Goal: Task Accomplishment & Management: Complete application form

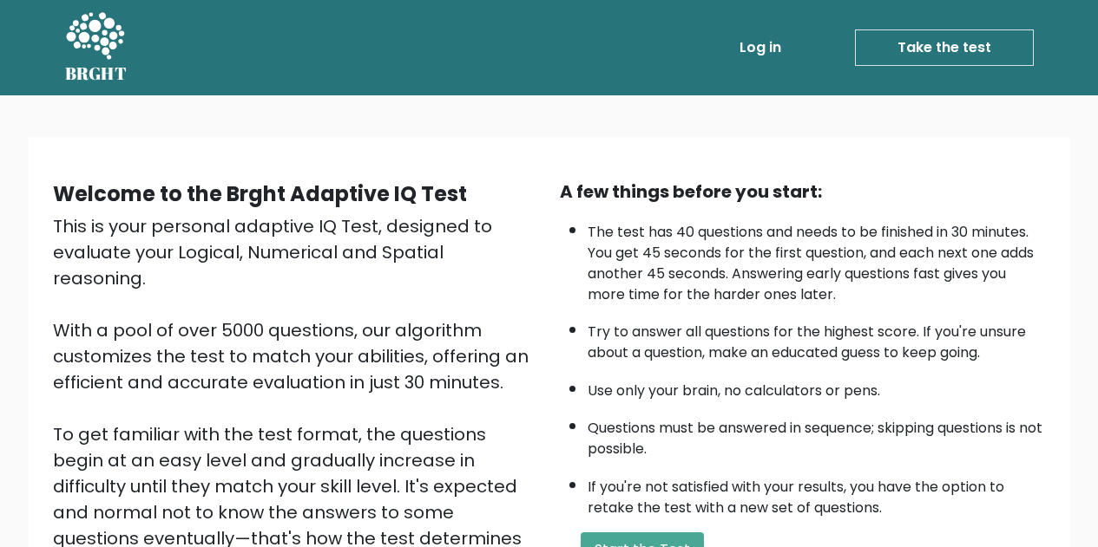
scroll to position [246, 0]
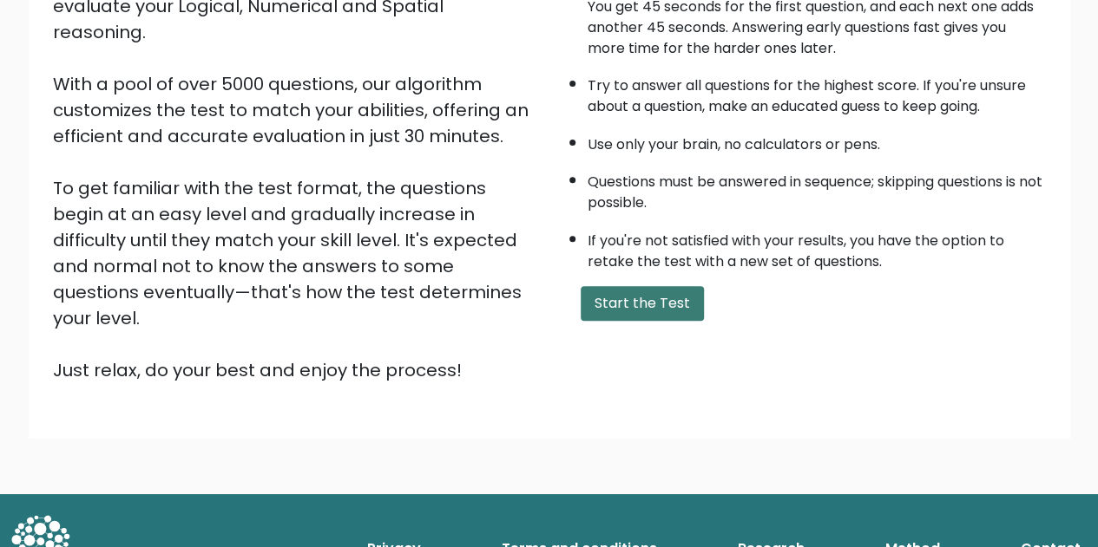
click at [651, 299] on button "Start the Test" at bounding box center [641, 303] width 123 height 35
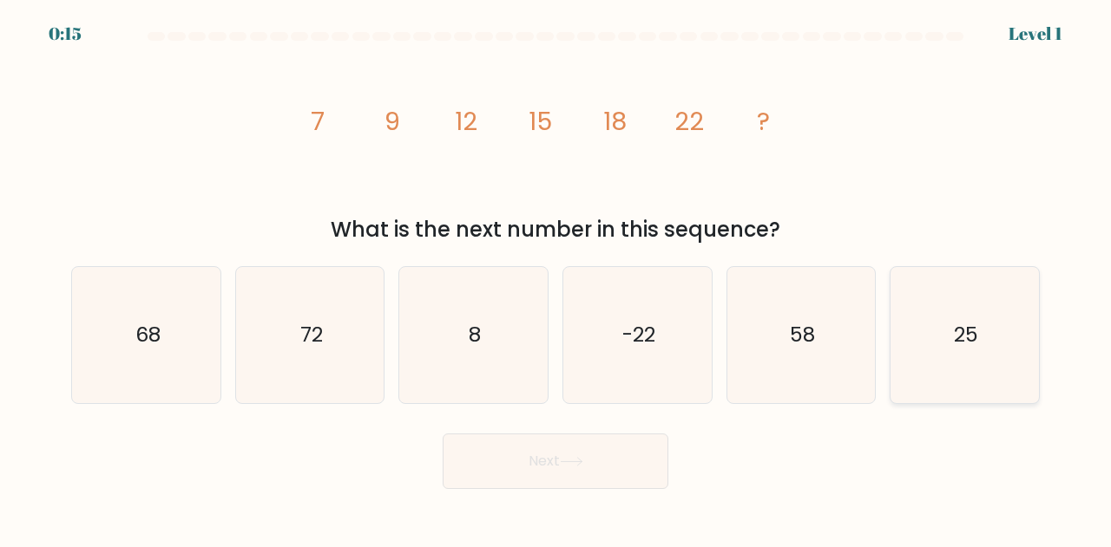
click at [998, 315] on icon "25" at bounding box center [964, 335] width 136 height 136
click at [556, 279] on input "f. 25" at bounding box center [555, 276] width 1 height 4
radio input "true"
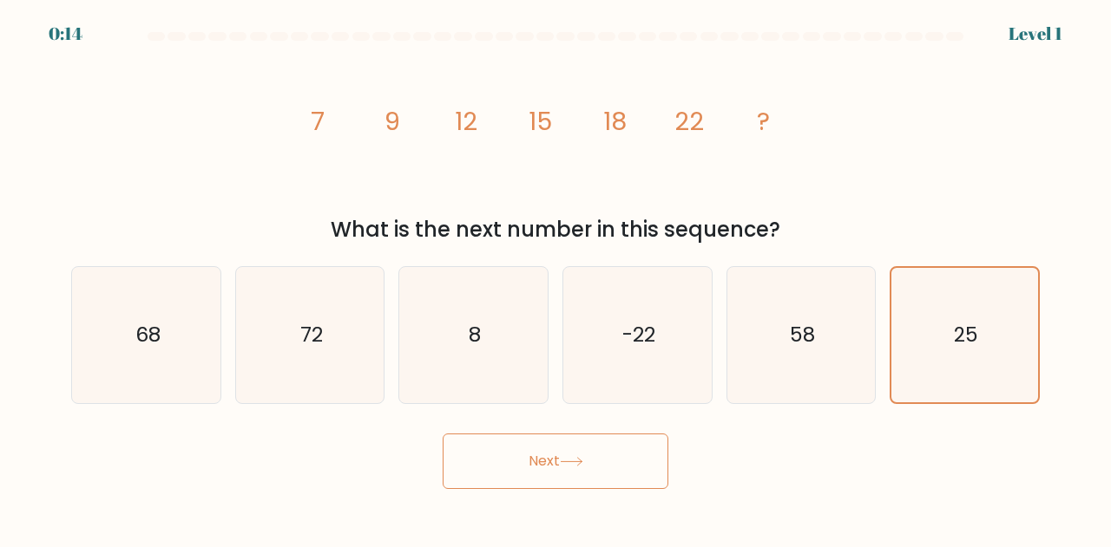
click at [532, 469] on button "Next" at bounding box center [556, 462] width 226 height 56
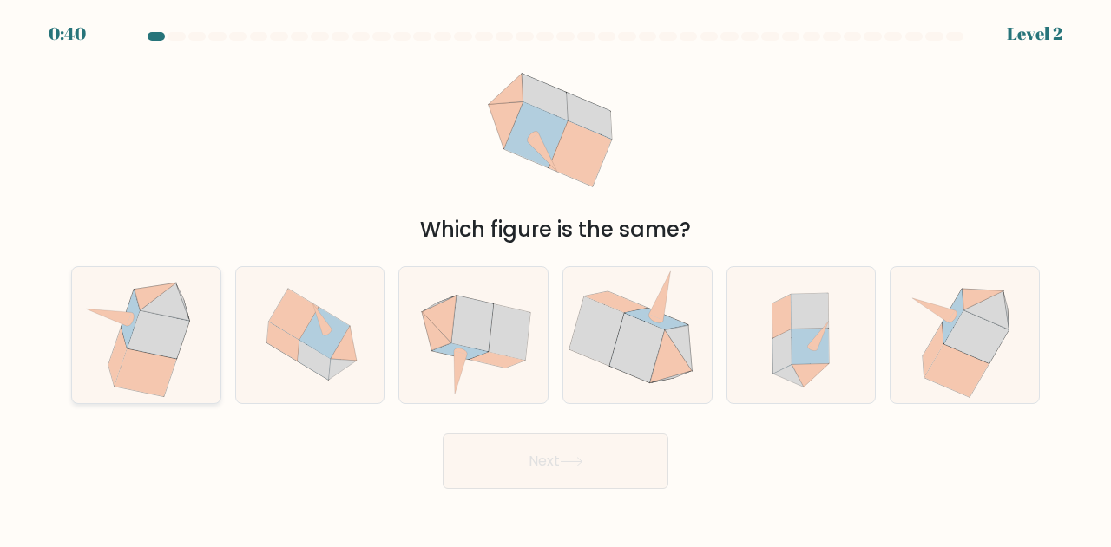
click at [156, 360] on icon at bounding box center [146, 374] width 62 height 48
click at [555, 279] on input "a." at bounding box center [555, 276] width 1 height 4
radio input "true"
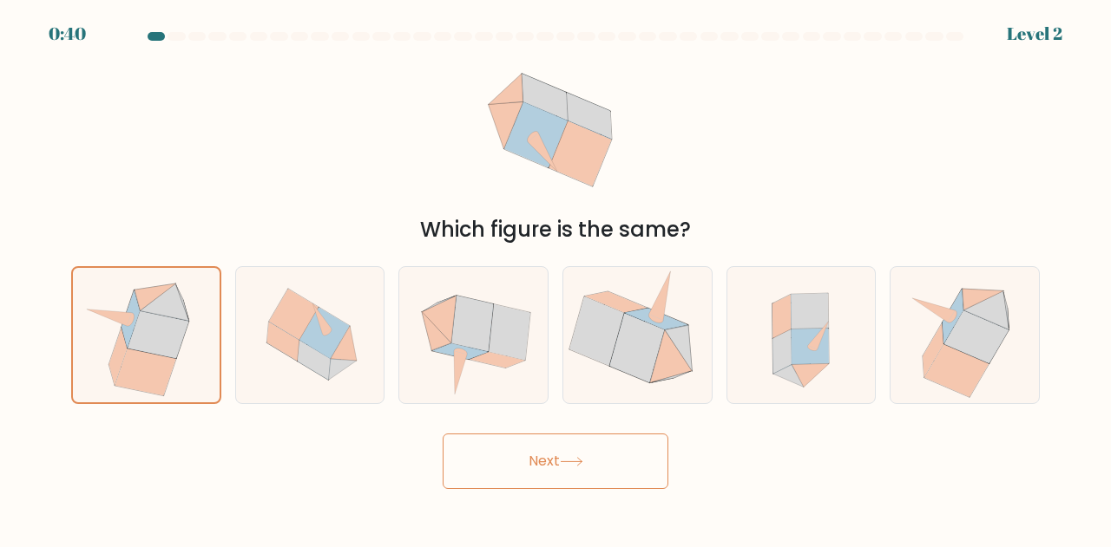
click at [582, 463] on icon at bounding box center [571, 462] width 23 height 10
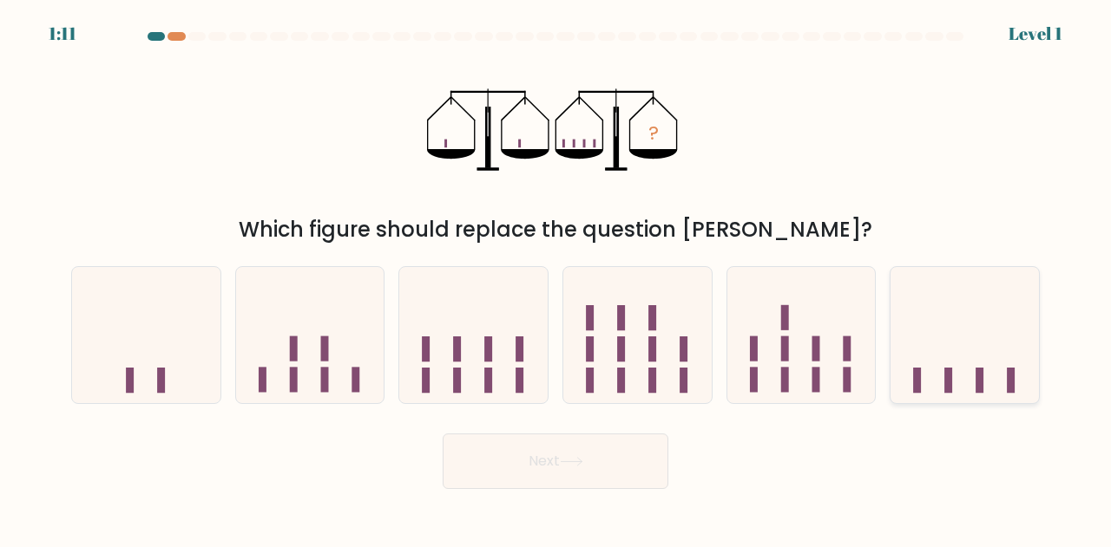
click at [980, 312] on icon at bounding box center [964, 335] width 148 height 122
click at [556, 279] on input "f." at bounding box center [555, 276] width 1 height 4
radio input "true"
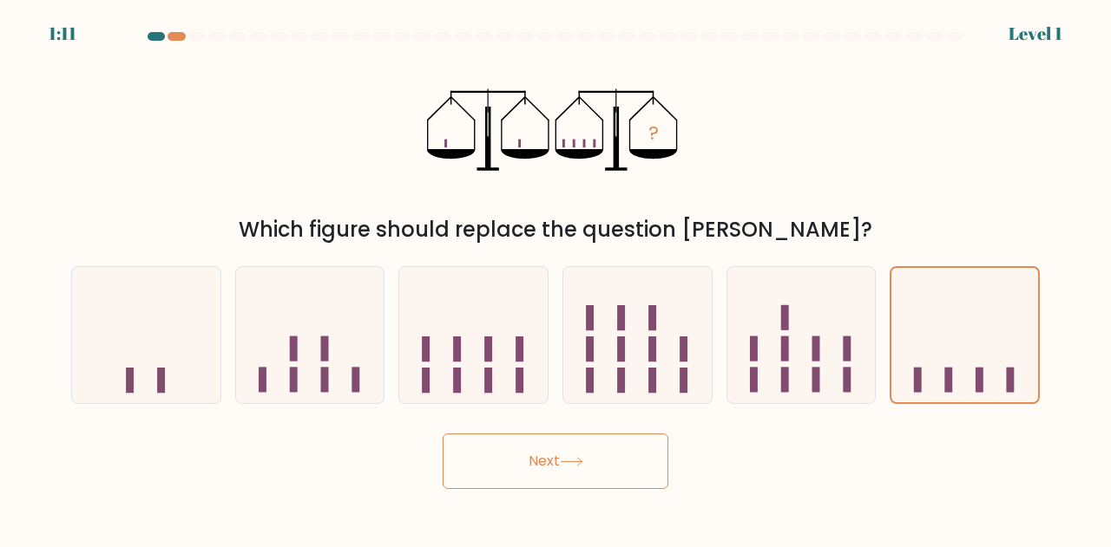
click at [584, 477] on button "Next" at bounding box center [556, 462] width 226 height 56
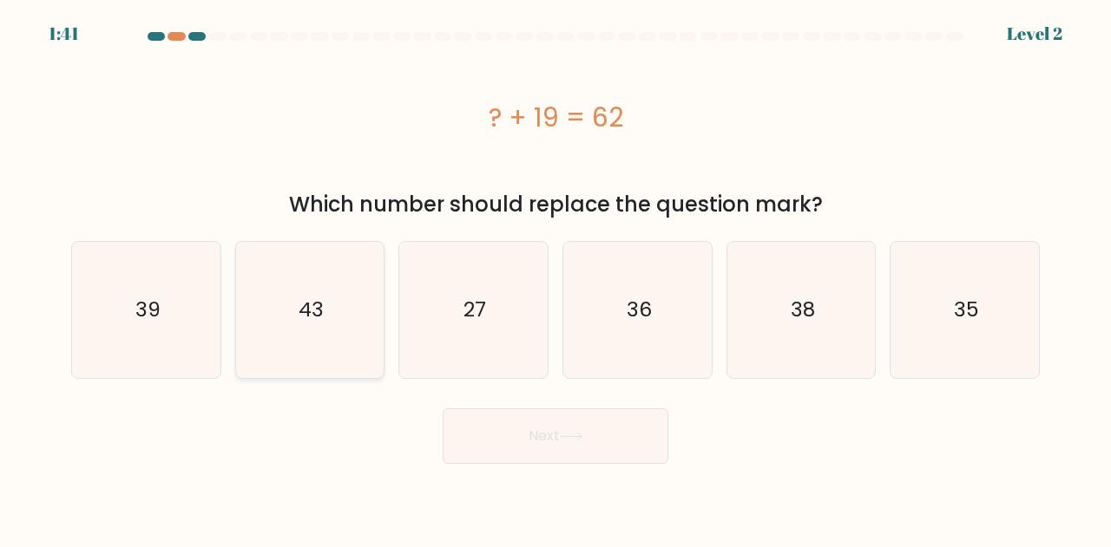
click at [316, 304] on text "43" at bounding box center [310, 310] width 25 height 29
click at [555, 279] on input "b. 43" at bounding box center [555, 276] width 1 height 4
radio input "true"
click at [611, 452] on button "Next" at bounding box center [556, 437] width 226 height 56
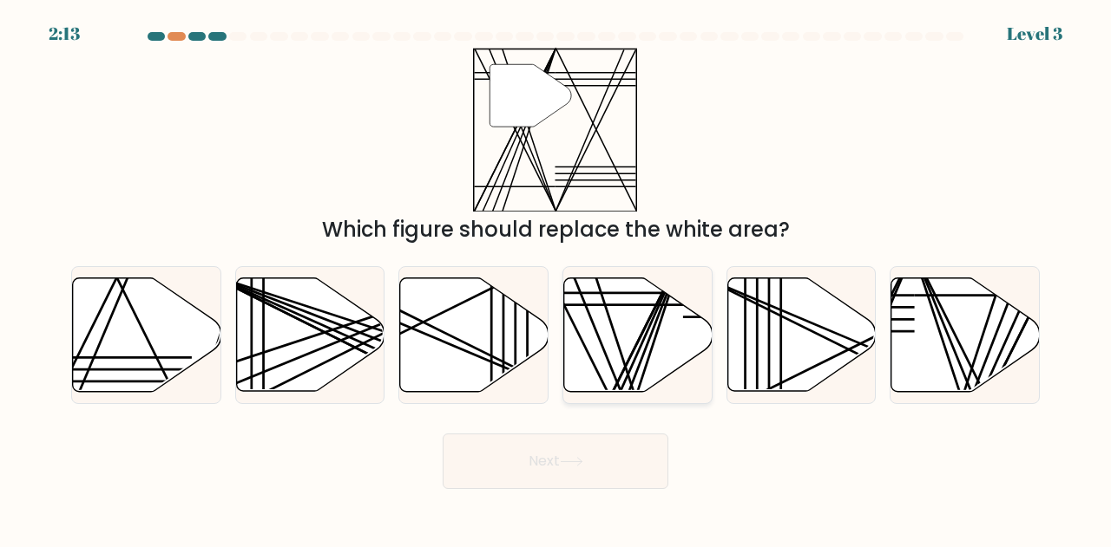
click at [617, 298] on icon at bounding box center [638, 336] width 148 height 114
click at [556, 279] on input "d." at bounding box center [555, 276] width 1 height 4
radio input "true"
click at [534, 464] on button "Next" at bounding box center [556, 462] width 226 height 56
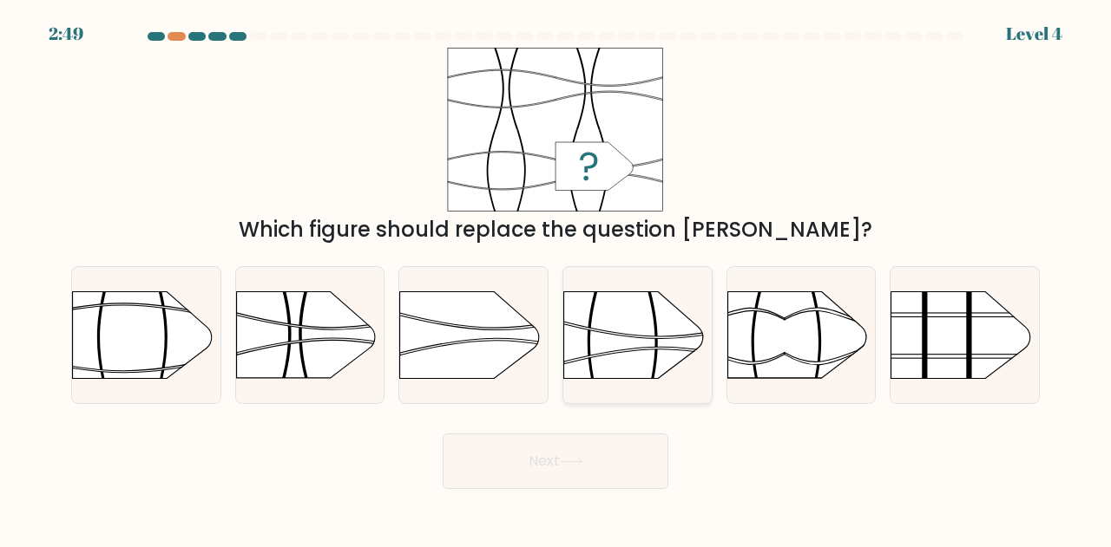
click at [667, 352] on rect at bounding box center [562, 269] width 385 height 293
click at [556, 279] on input "d." at bounding box center [555, 276] width 1 height 4
radio input "true"
click at [597, 468] on button "Next" at bounding box center [556, 462] width 226 height 56
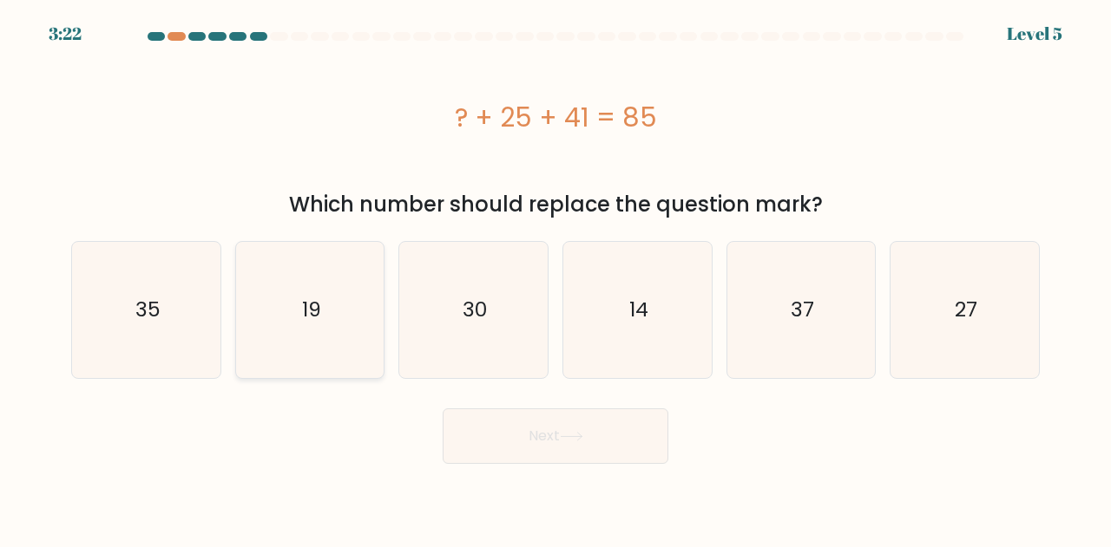
click at [289, 297] on icon "19" at bounding box center [310, 310] width 136 height 136
click at [555, 279] on input "b. 19" at bounding box center [555, 276] width 1 height 4
radio input "true"
click at [495, 447] on button "Next" at bounding box center [556, 437] width 226 height 56
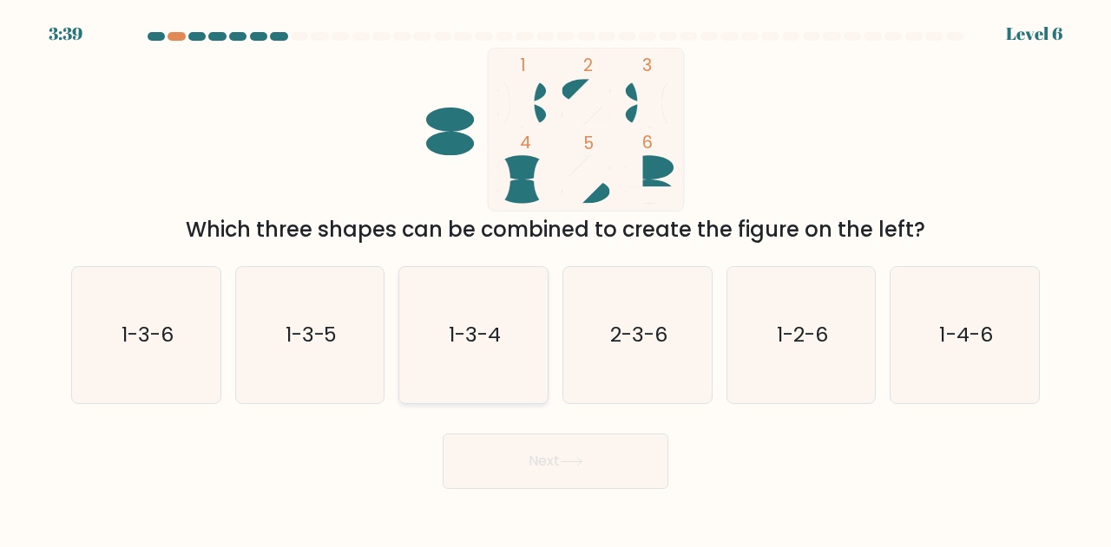
click at [515, 330] on icon "1-3-4" at bounding box center [473, 335] width 136 height 136
click at [555, 279] on input "c. 1-3-4" at bounding box center [555, 276] width 1 height 4
radio input "true"
click at [583, 454] on button "Next" at bounding box center [556, 462] width 226 height 56
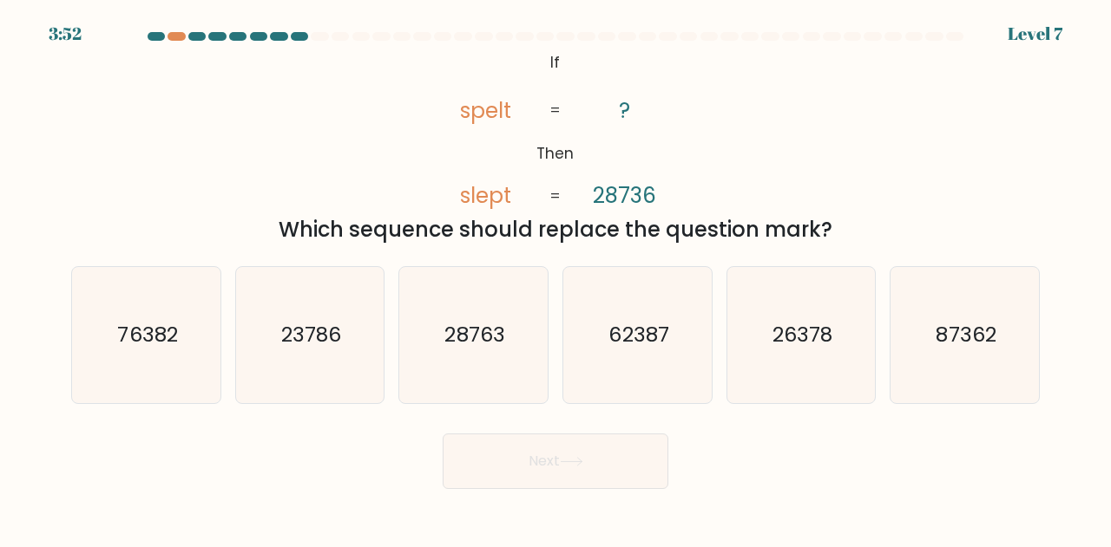
drag, startPoint x: 342, startPoint y: 342, endPoint x: 396, endPoint y: 381, distance: 66.5
click at [342, 342] on icon "23786" at bounding box center [310, 335] width 136 height 136
click at [555, 279] on input "b. 23786" at bounding box center [555, 276] width 1 height 4
radio input "true"
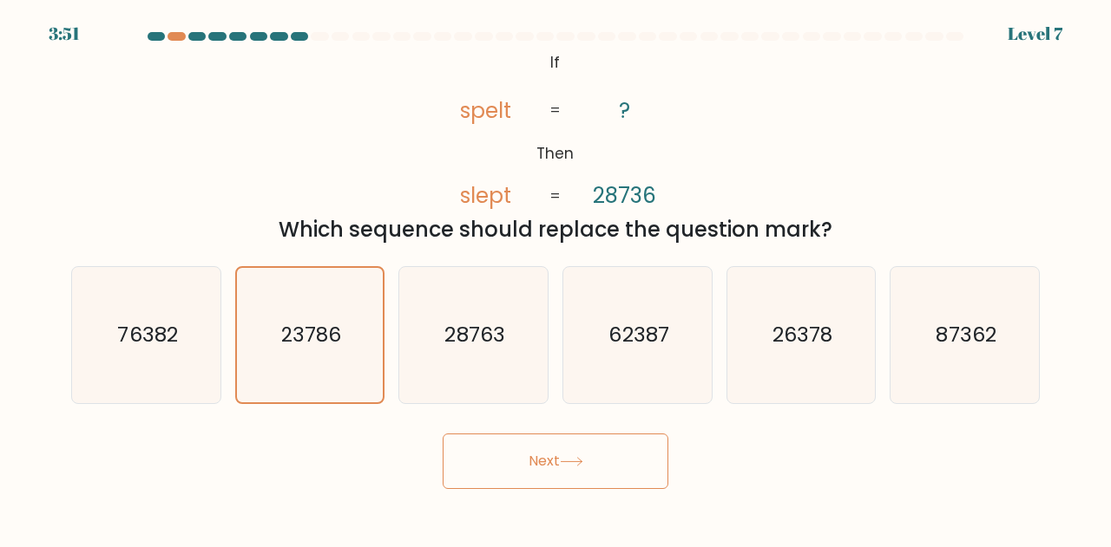
click at [534, 452] on button "Next" at bounding box center [556, 462] width 226 height 56
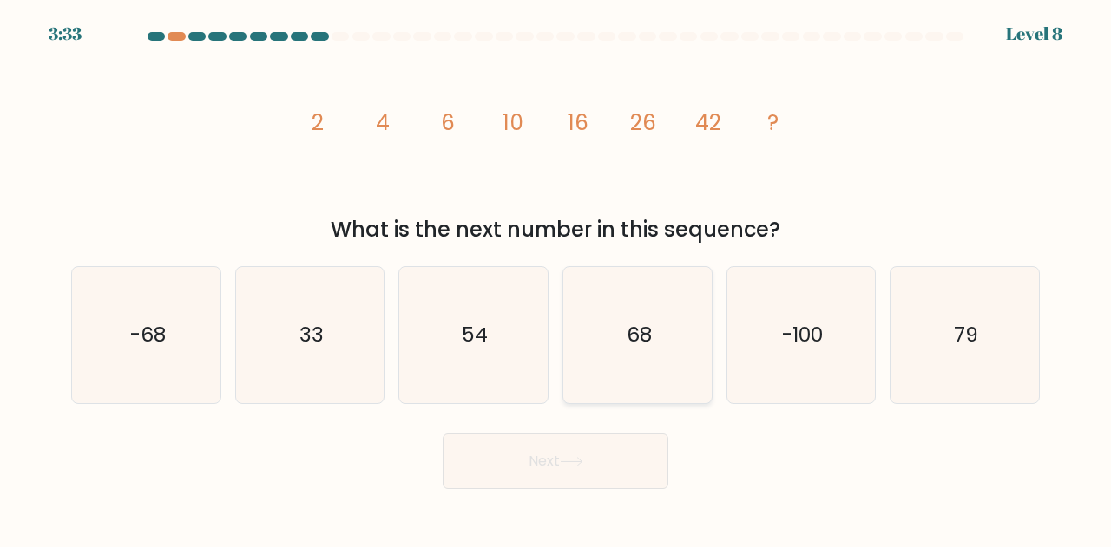
click at [617, 336] on icon "68" at bounding box center [637, 335] width 136 height 136
click at [556, 279] on input "d. 68" at bounding box center [555, 276] width 1 height 4
radio input "true"
click at [562, 444] on button "Next" at bounding box center [556, 462] width 226 height 56
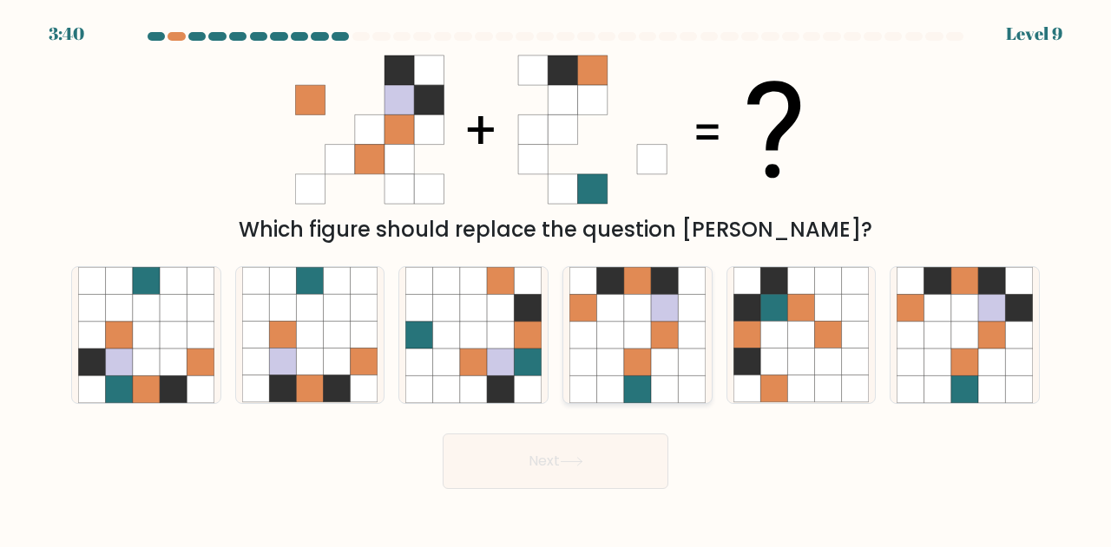
click at [672, 317] on icon at bounding box center [664, 308] width 27 height 27
click at [556, 279] on input "d." at bounding box center [555, 276] width 1 height 4
radio input "true"
click at [574, 457] on icon at bounding box center [571, 462] width 23 height 10
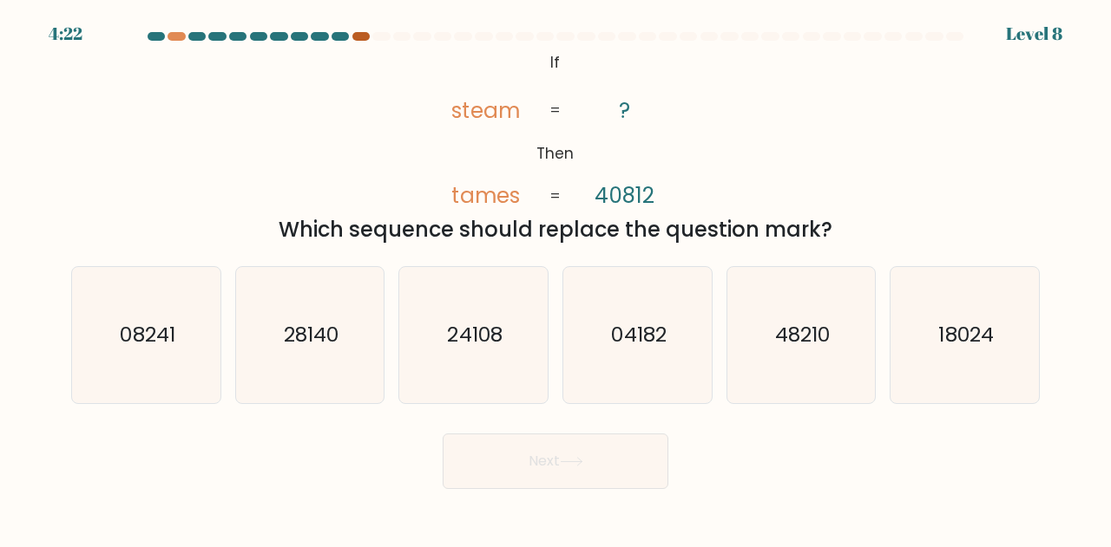
click at [357, 36] on div at bounding box center [360, 36] width 17 height 9
click at [514, 317] on icon "24108" at bounding box center [473, 335] width 136 height 136
click at [555, 279] on input "c. 24108" at bounding box center [555, 276] width 1 height 4
radio input "true"
click at [561, 488] on button "Next" at bounding box center [556, 462] width 226 height 56
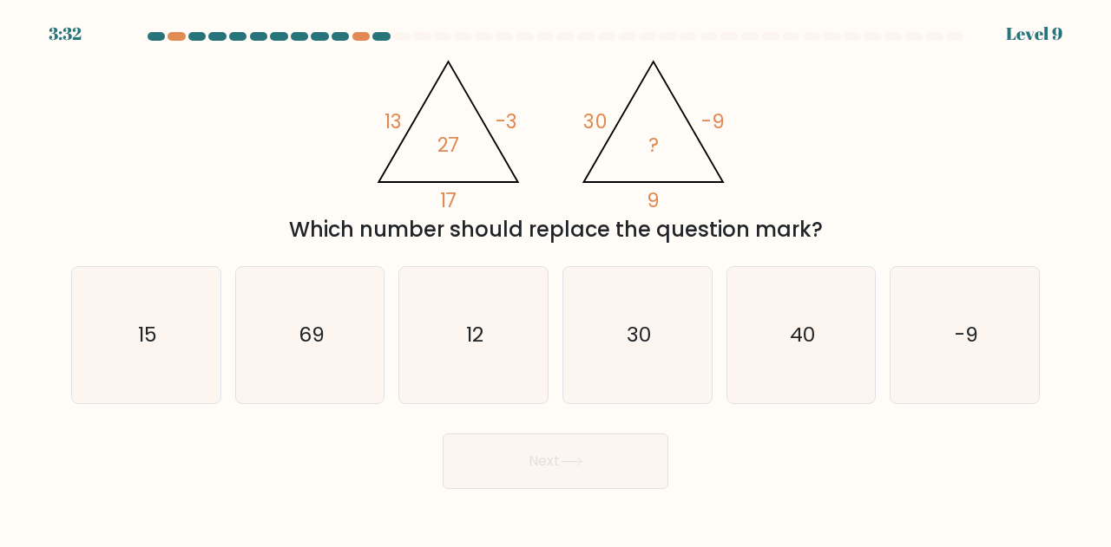
click at [564, 480] on button "Next" at bounding box center [556, 462] width 226 height 56
click at [658, 376] on icon "30" at bounding box center [637, 335] width 136 height 136
click at [556, 279] on input "d. 30" at bounding box center [555, 276] width 1 height 4
radio input "true"
click at [597, 468] on button "Next" at bounding box center [556, 462] width 226 height 56
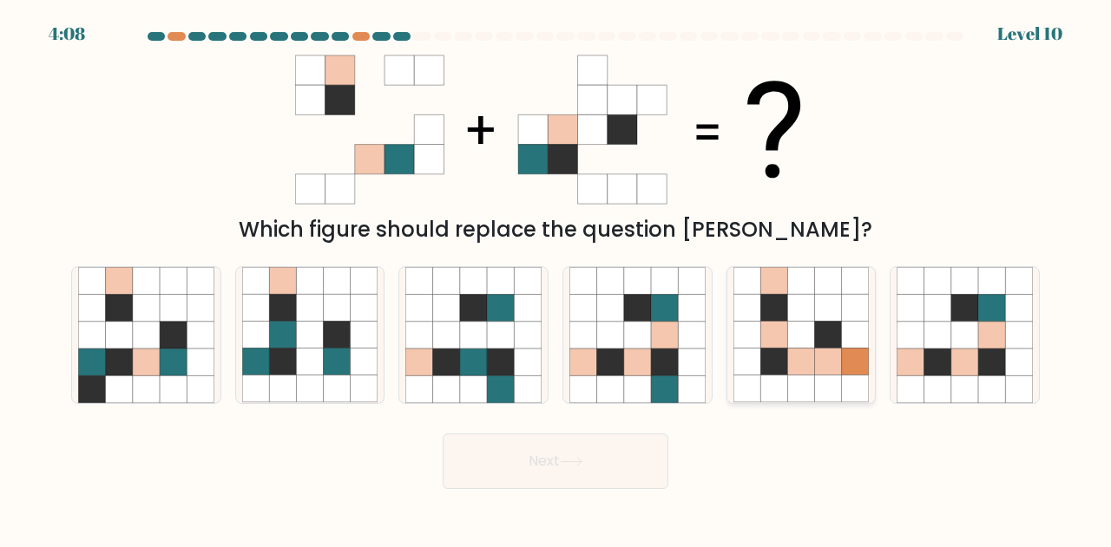
click at [811, 337] on icon at bounding box center [800, 335] width 27 height 27
click at [556, 279] on input "e." at bounding box center [555, 276] width 1 height 4
radio input "true"
click at [574, 456] on button "Next" at bounding box center [556, 462] width 226 height 56
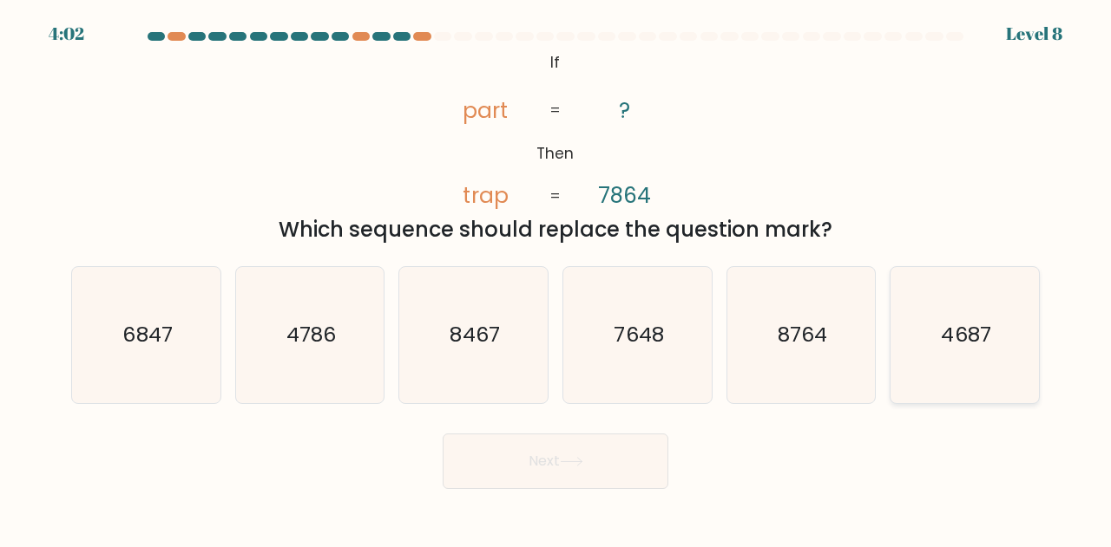
click at [1033, 310] on icon "4687" at bounding box center [964, 335] width 136 height 136
click at [556, 279] on input "f. 4687" at bounding box center [555, 276] width 1 height 4
radio input "true"
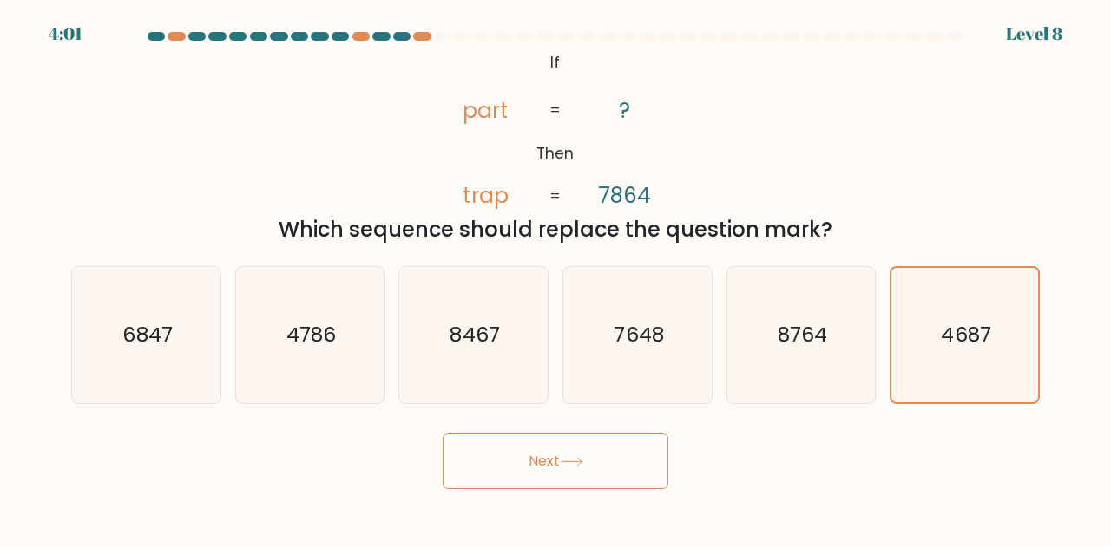
click at [488, 473] on button "Next" at bounding box center [556, 462] width 226 height 56
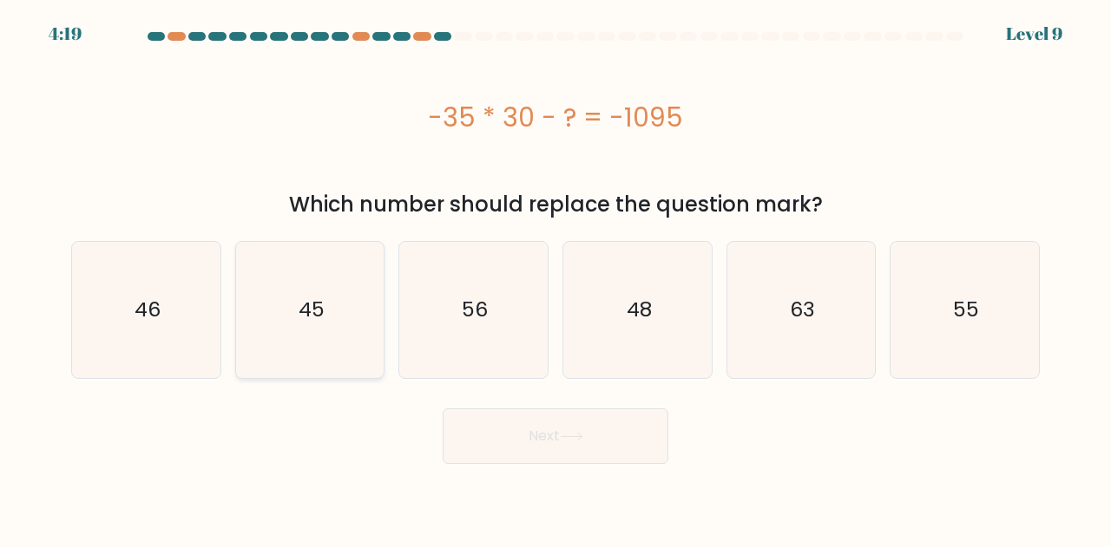
click at [333, 317] on icon "45" at bounding box center [310, 310] width 136 height 136
click at [555, 279] on input "b. 45" at bounding box center [555, 276] width 1 height 4
radio input "true"
click at [555, 448] on button "Next" at bounding box center [556, 437] width 226 height 56
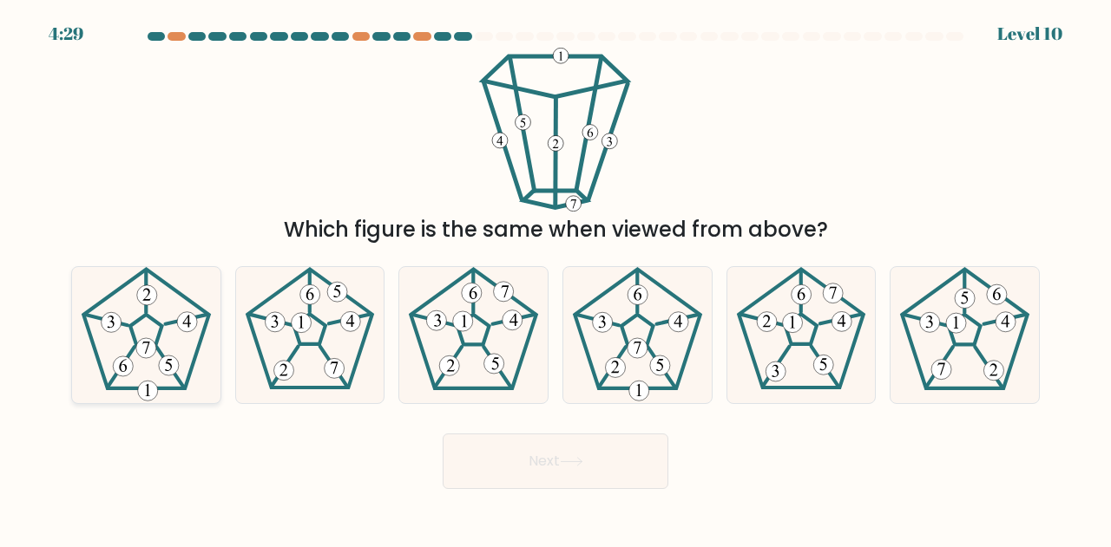
click at [161, 338] on icon at bounding box center [146, 335] width 136 height 136
click at [555, 279] on input "a." at bounding box center [555, 276] width 1 height 4
radio input "true"
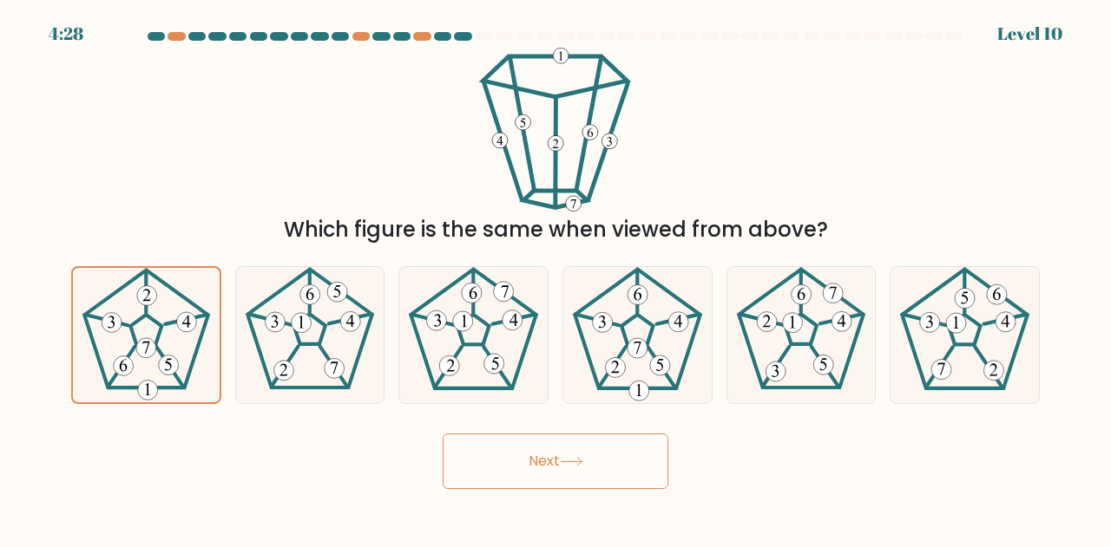
click at [583, 461] on icon at bounding box center [571, 462] width 23 height 10
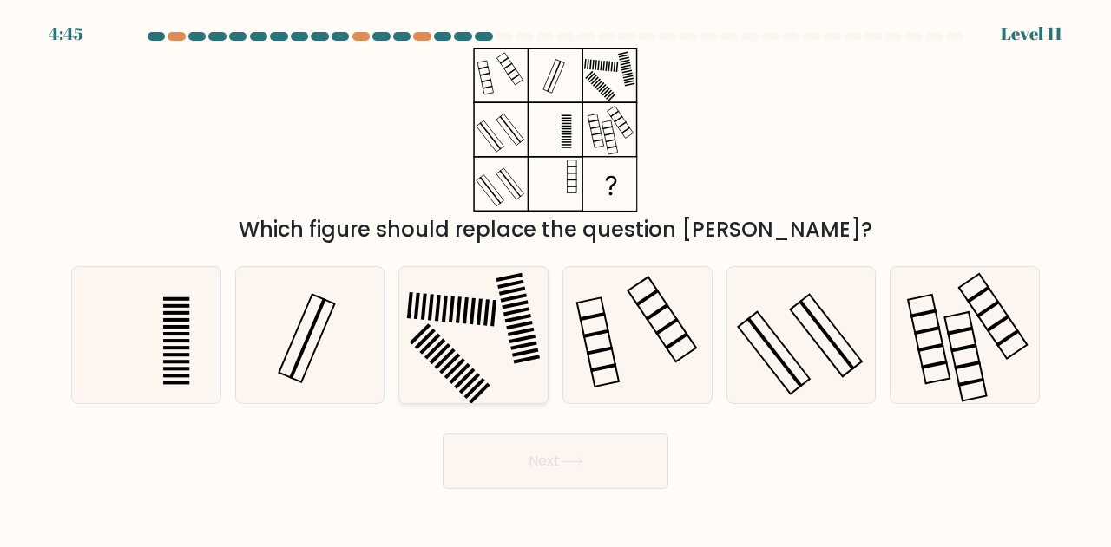
click at [468, 333] on icon at bounding box center [473, 335] width 136 height 136
click at [555, 279] on input "c." at bounding box center [555, 276] width 1 height 4
radio input "true"
click at [567, 455] on button "Next" at bounding box center [556, 462] width 226 height 56
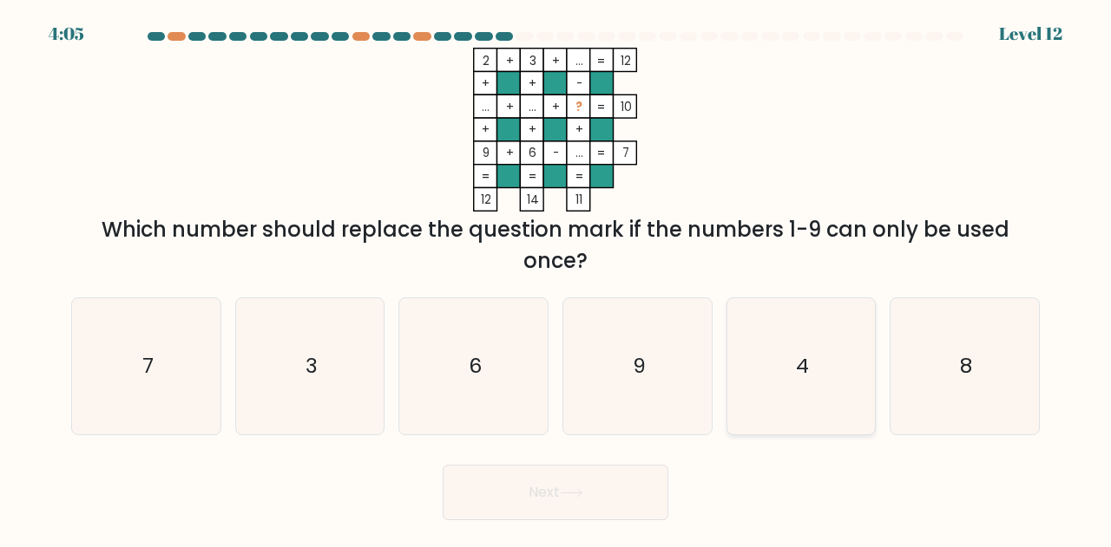
click at [781, 397] on icon "4" at bounding box center [801, 366] width 136 height 136
click at [556, 279] on input "e. 4" at bounding box center [555, 276] width 1 height 4
radio input "true"
click at [547, 490] on button "Next" at bounding box center [556, 493] width 226 height 56
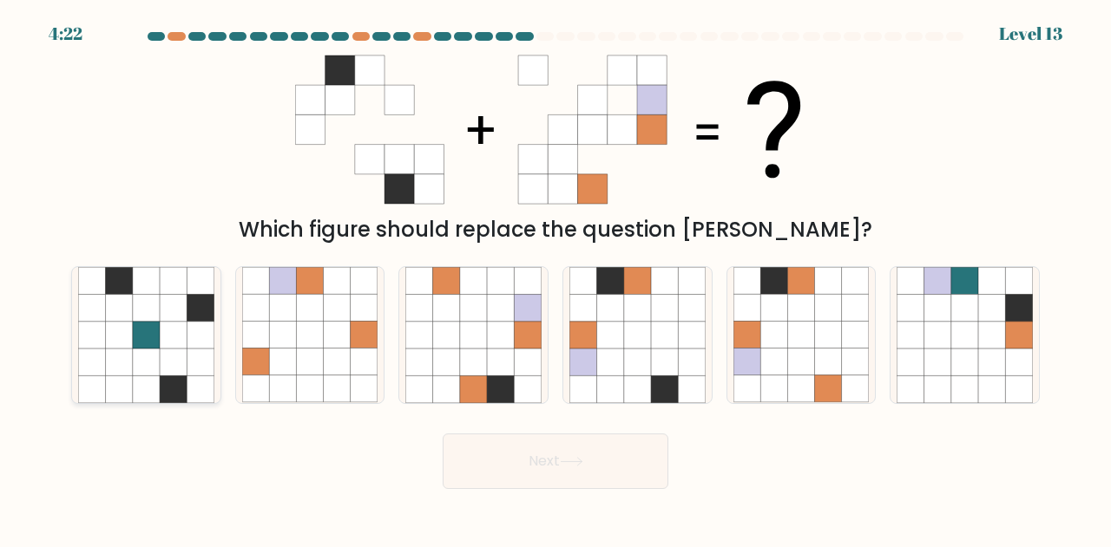
click at [123, 375] on icon at bounding box center [118, 362] width 27 height 27
click at [555, 279] on input "a." at bounding box center [555, 276] width 1 height 4
radio input "true"
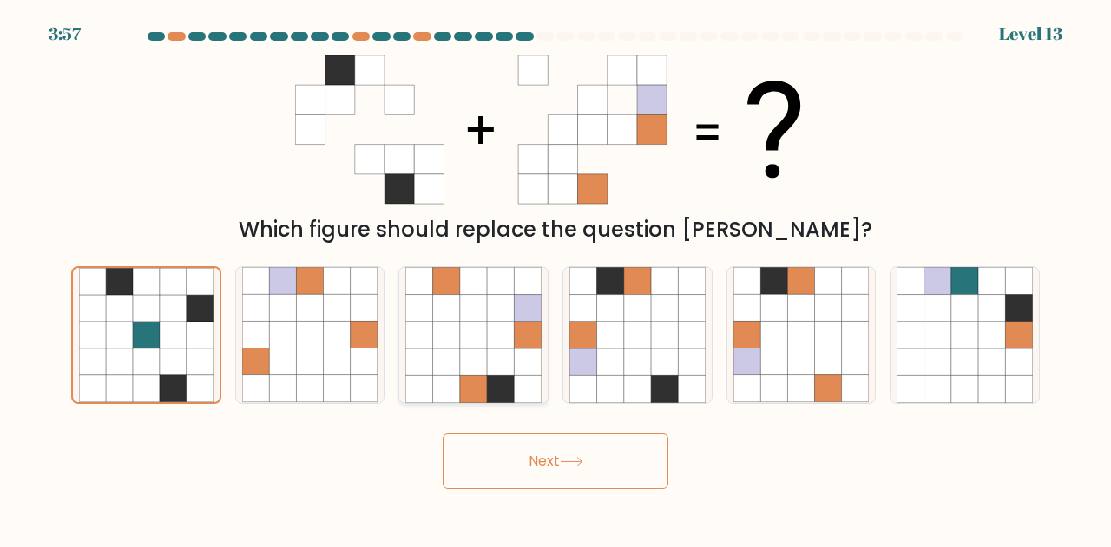
click at [456, 364] on icon at bounding box center [446, 362] width 27 height 27
click at [555, 279] on input "c." at bounding box center [555, 276] width 1 height 4
radio input "true"
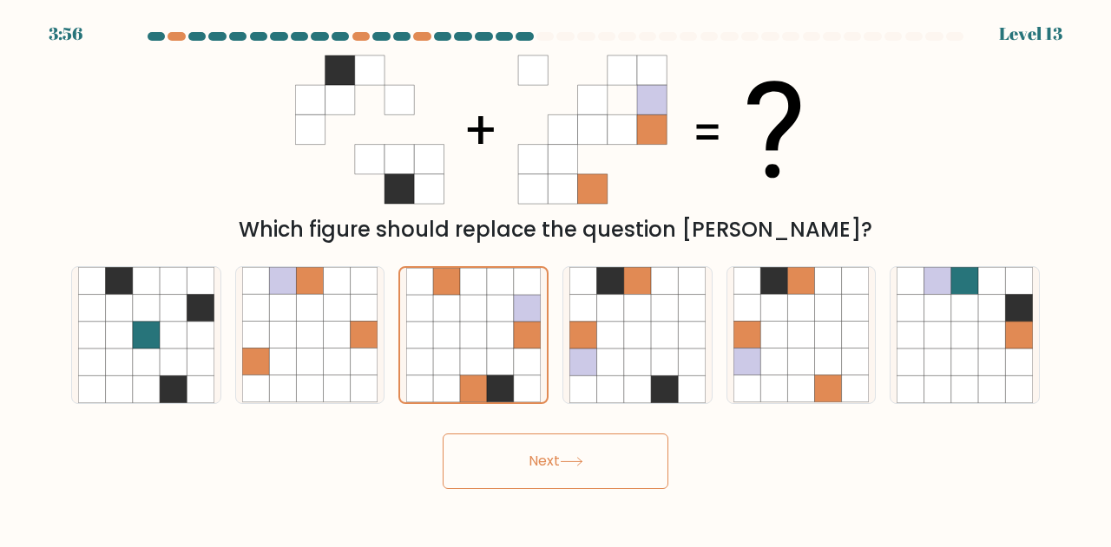
click at [564, 471] on button "Next" at bounding box center [556, 462] width 226 height 56
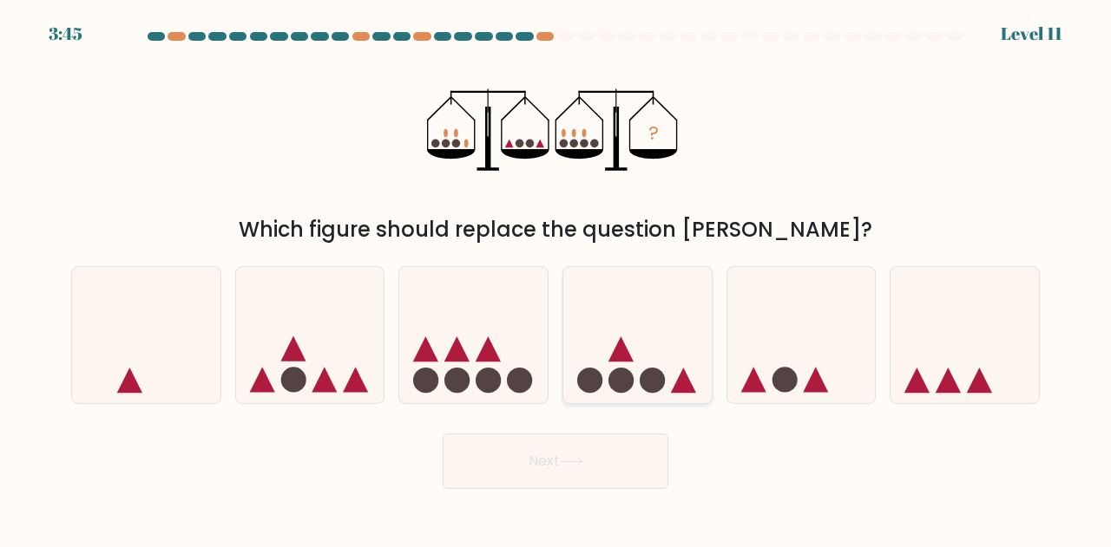
click at [670, 355] on icon at bounding box center [637, 335] width 148 height 122
click at [556, 279] on input "d." at bounding box center [555, 276] width 1 height 4
radio input "true"
click at [603, 452] on button "Next" at bounding box center [556, 462] width 226 height 56
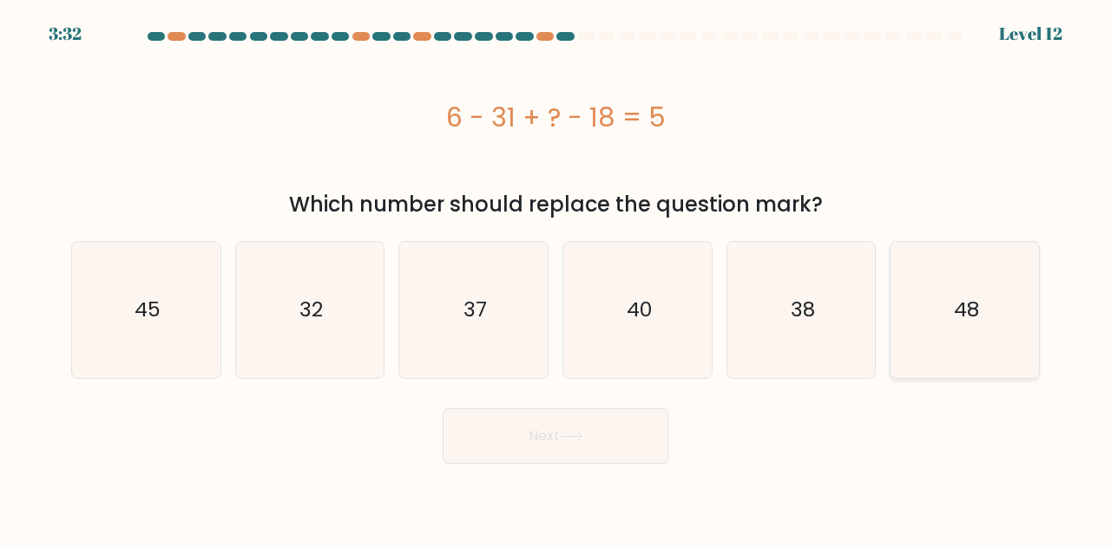
click at [915, 311] on icon "48" at bounding box center [964, 310] width 136 height 136
click at [556, 279] on input "f. 48" at bounding box center [555, 276] width 1 height 4
radio input "true"
click at [524, 435] on button "Next" at bounding box center [556, 437] width 226 height 56
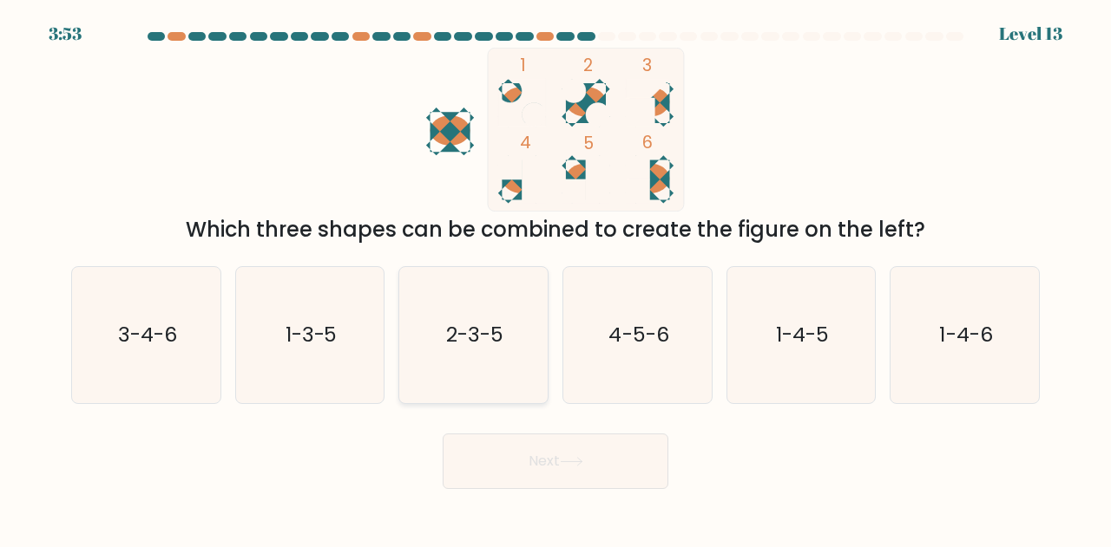
click at [486, 328] on text "2-3-5" at bounding box center [474, 335] width 57 height 29
click at [555, 279] on input "c. 2-3-5" at bounding box center [555, 276] width 1 height 4
radio input "true"
click at [504, 459] on button "Next" at bounding box center [556, 462] width 226 height 56
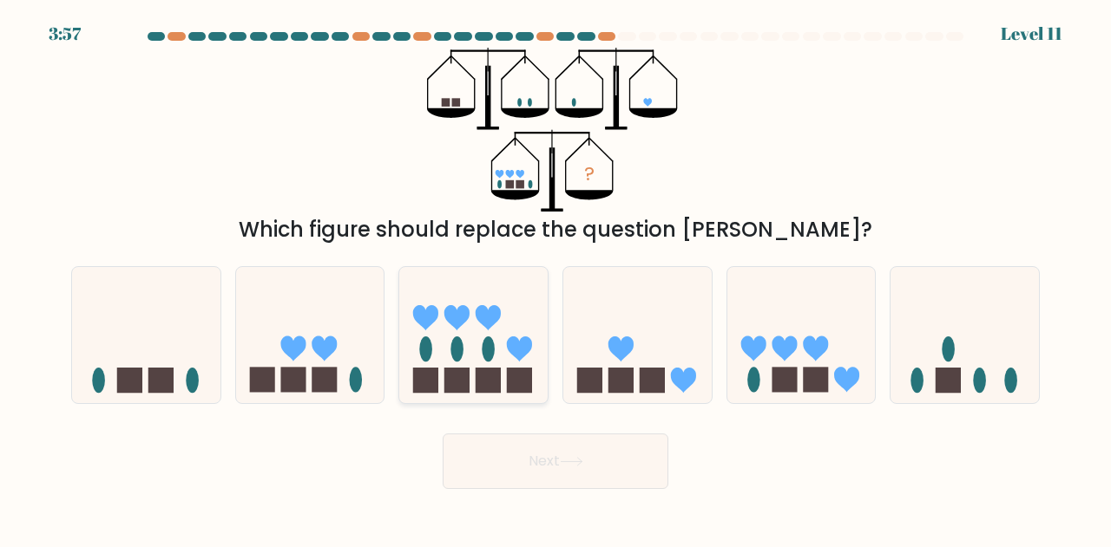
click at [449, 362] on icon at bounding box center [473, 335] width 148 height 122
click at [555, 279] on input "c." at bounding box center [555, 276] width 1 height 4
radio input "true"
click at [590, 459] on button "Next" at bounding box center [556, 462] width 226 height 56
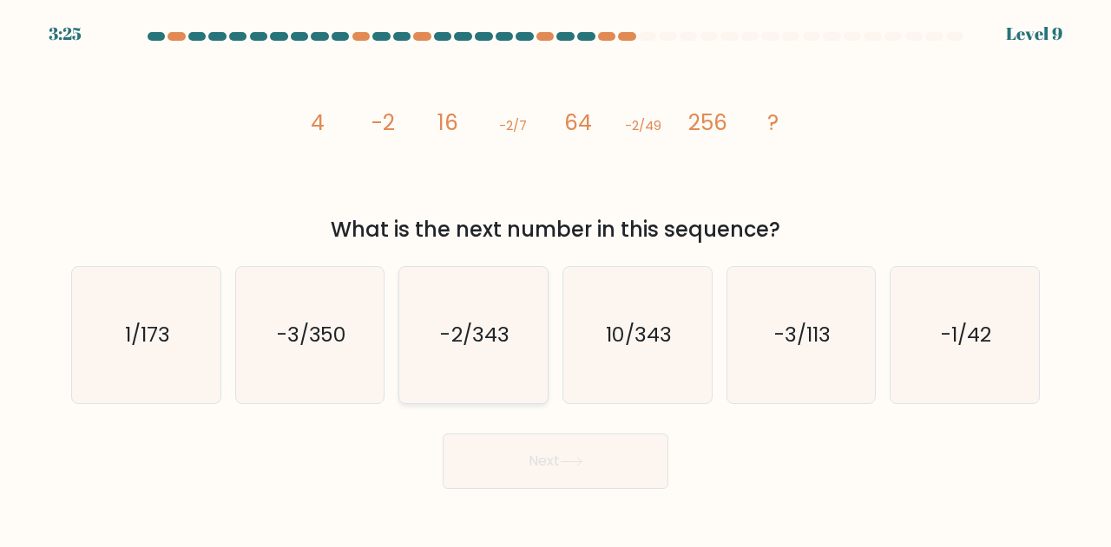
click at [484, 340] on text "-2/343" at bounding box center [475, 335] width 69 height 29
click at [555, 279] on input "c. -2/343" at bounding box center [555, 276] width 1 height 4
radio input "true"
click at [534, 457] on button "Next" at bounding box center [556, 462] width 226 height 56
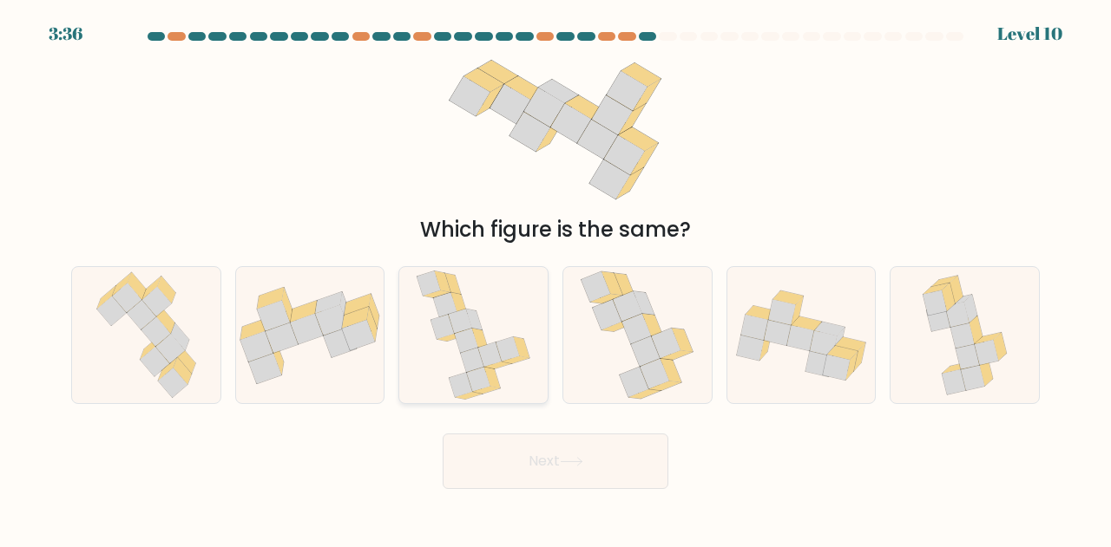
click at [510, 345] on icon at bounding box center [507, 350] width 23 height 24
click at [555, 279] on input "c." at bounding box center [555, 276] width 1 height 4
radio input "true"
click at [543, 462] on button "Next" at bounding box center [556, 462] width 226 height 56
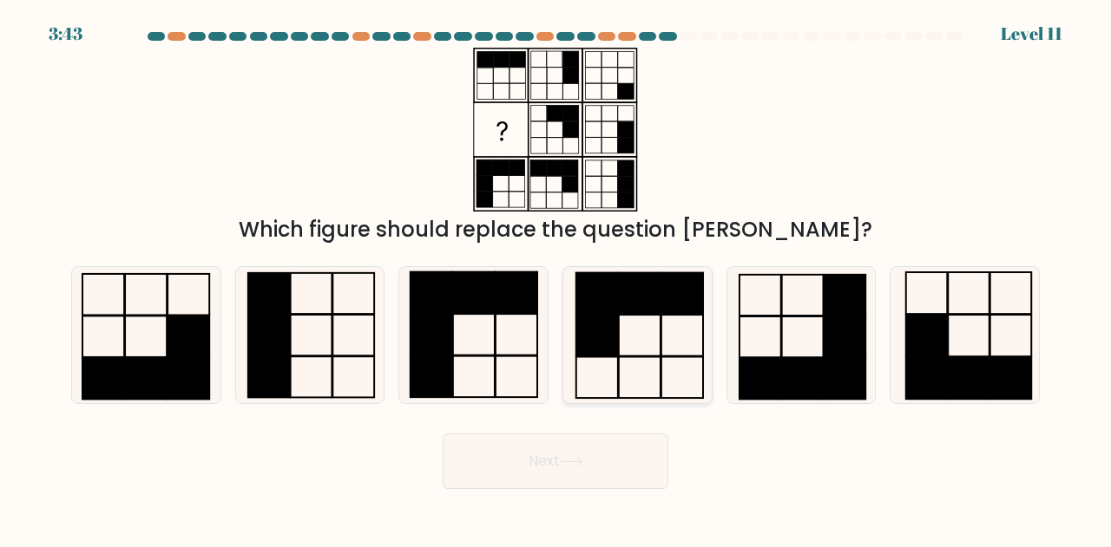
click at [666, 352] on icon at bounding box center [637, 335] width 136 height 136
click at [556, 279] on input "d." at bounding box center [555, 276] width 1 height 4
radio input "true"
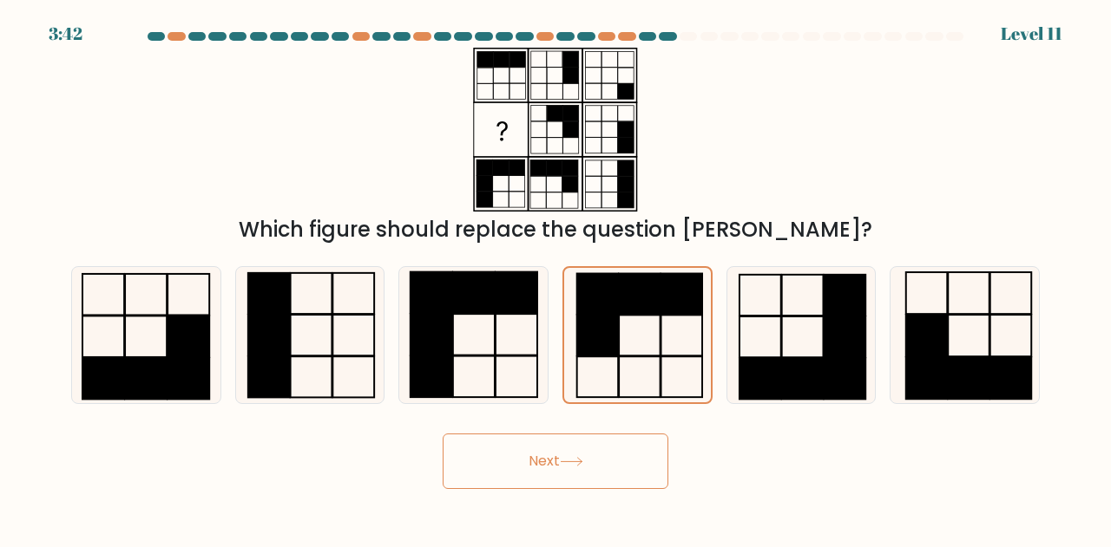
click at [541, 461] on button "Next" at bounding box center [556, 462] width 226 height 56
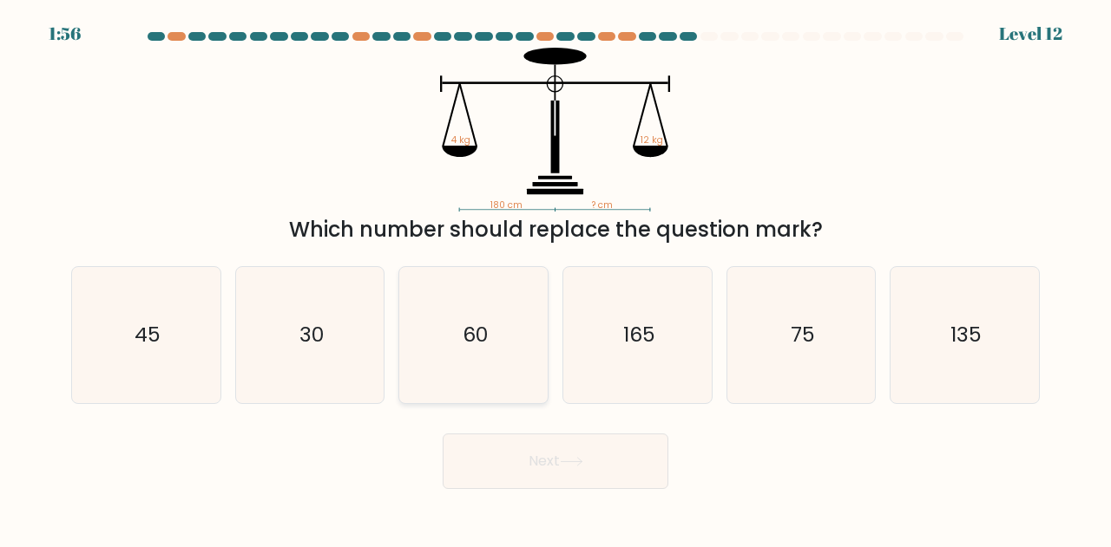
click at [500, 332] on icon "60" at bounding box center [473, 335] width 136 height 136
click at [555, 279] on input "c. 60" at bounding box center [555, 276] width 1 height 4
radio input "true"
click at [549, 436] on button "Next" at bounding box center [556, 462] width 226 height 56
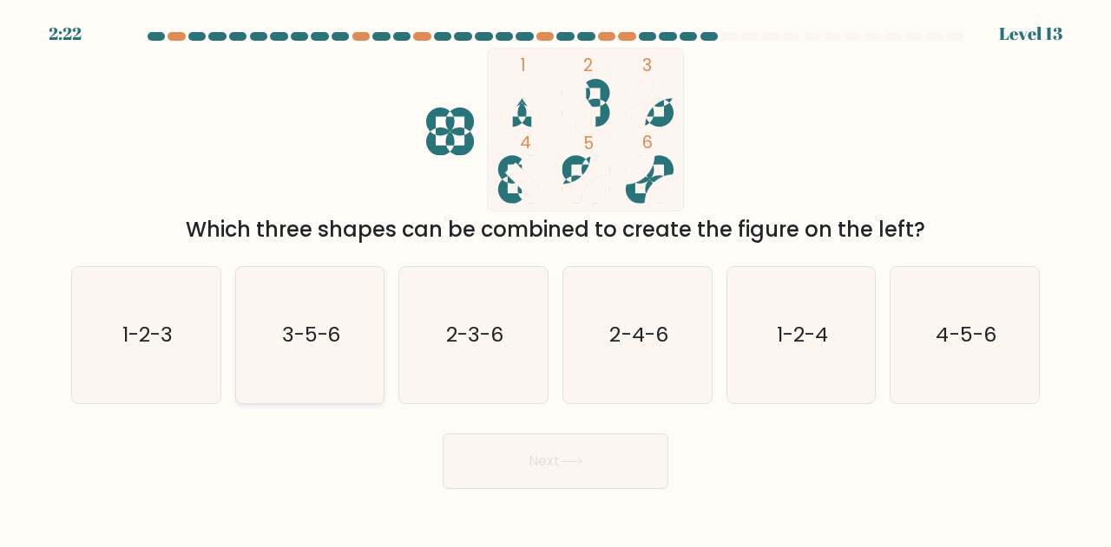
click at [335, 325] on text "3-5-6" at bounding box center [311, 335] width 59 height 29
click at [555, 279] on input "b. 3-5-6" at bounding box center [555, 276] width 1 height 4
radio input "true"
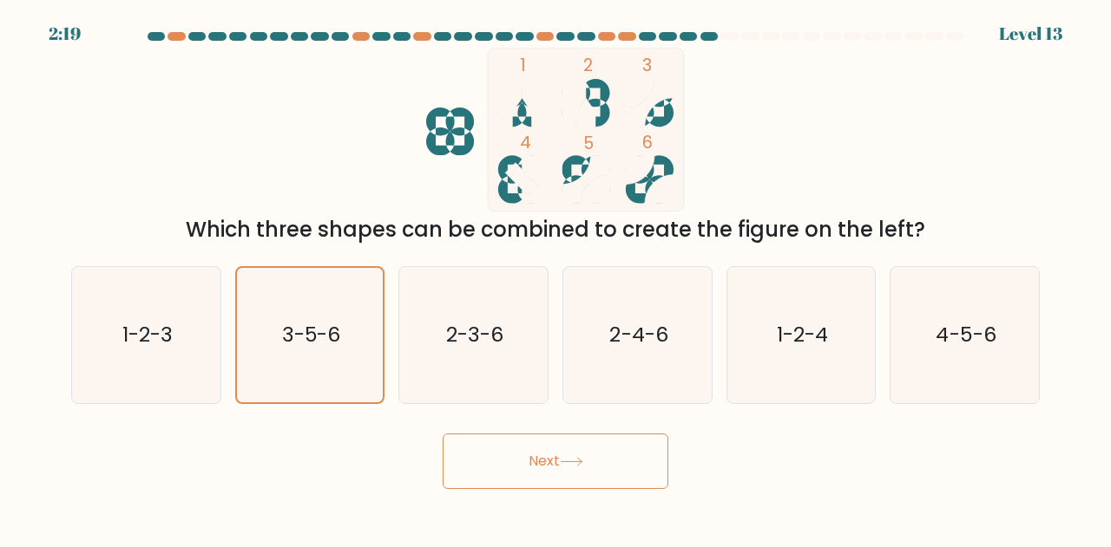
click at [535, 461] on button "Next" at bounding box center [556, 462] width 226 height 56
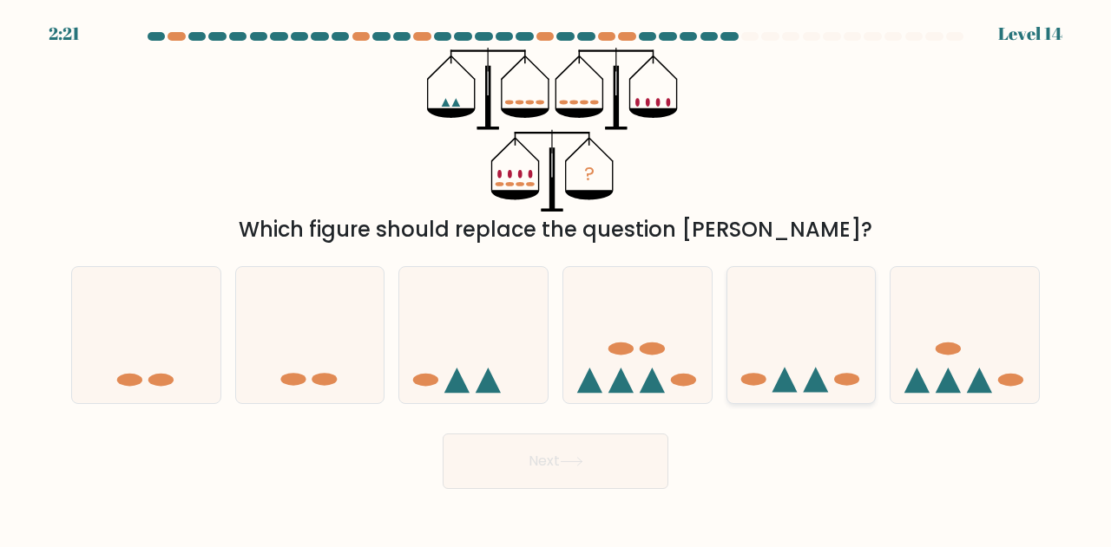
click at [806, 373] on icon at bounding box center [801, 335] width 148 height 122
click at [556, 279] on input "e." at bounding box center [555, 276] width 1 height 4
radio input "true"
click at [533, 457] on button "Next" at bounding box center [556, 462] width 226 height 56
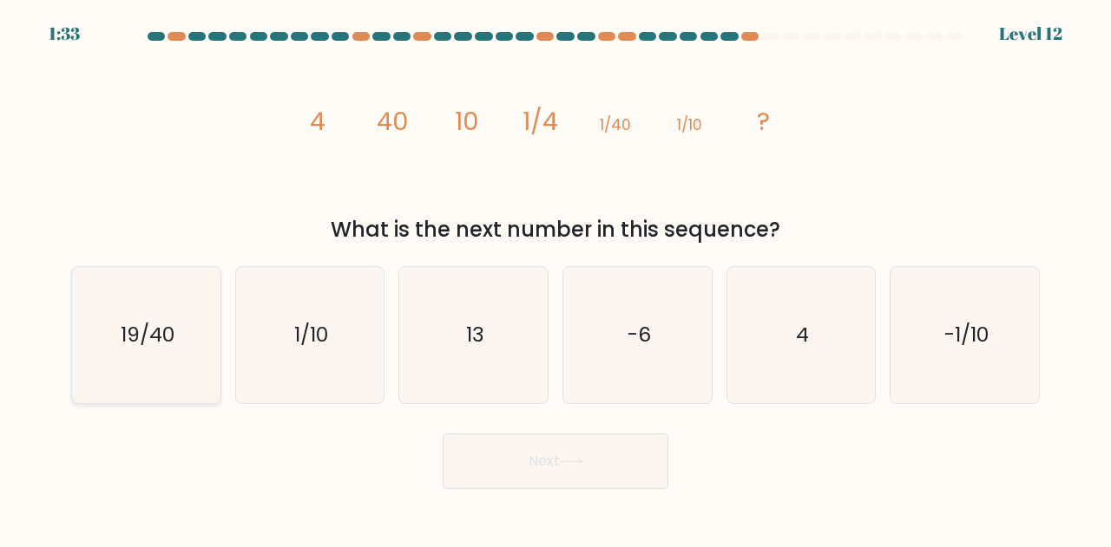
click at [151, 338] on text "19/40" at bounding box center [148, 335] width 54 height 29
click at [555, 279] on input "a. 19/40" at bounding box center [555, 276] width 1 height 4
radio input "true"
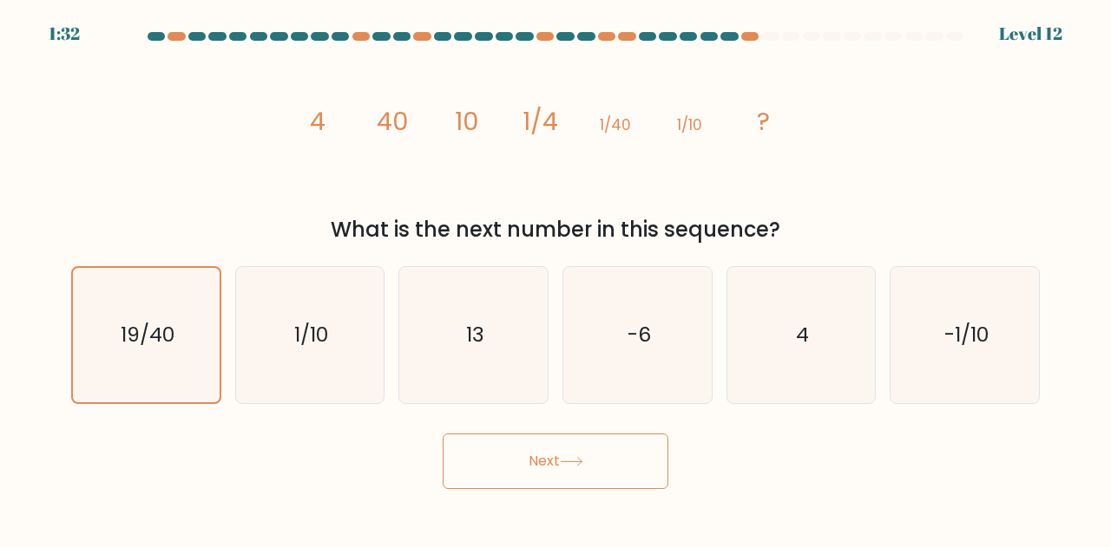
click at [574, 459] on icon at bounding box center [571, 462] width 23 height 10
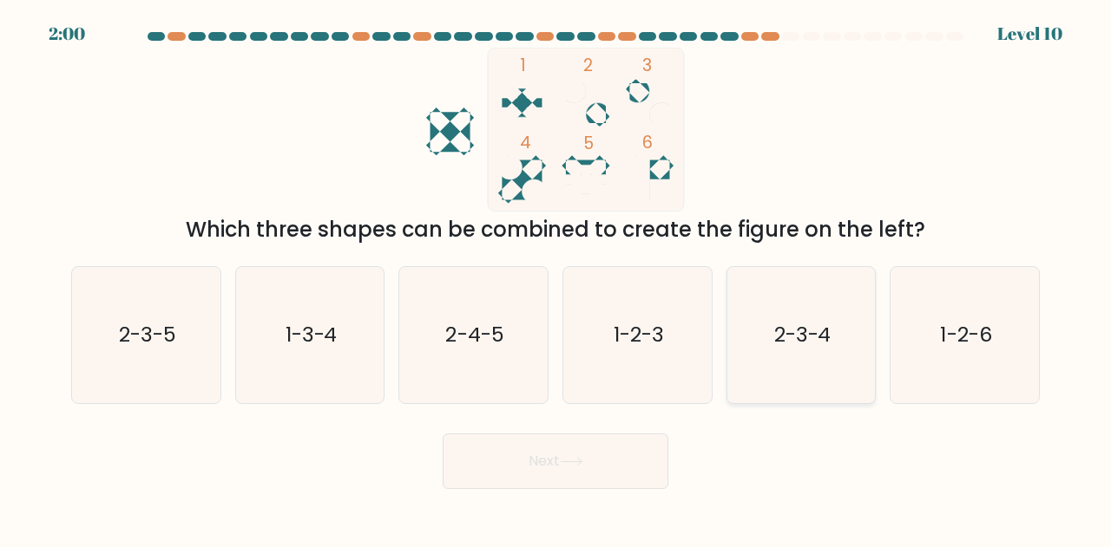
click at [794, 331] on text "2-3-4" at bounding box center [802, 335] width 57 height 29
click at [556, 279] on input "e. 2-3-4" at bounding box center [555, 276] width 1 height 4
radio input "true"
click at [536, 467] on button "Next" at bounding box center [556, 462] width 226 height 56
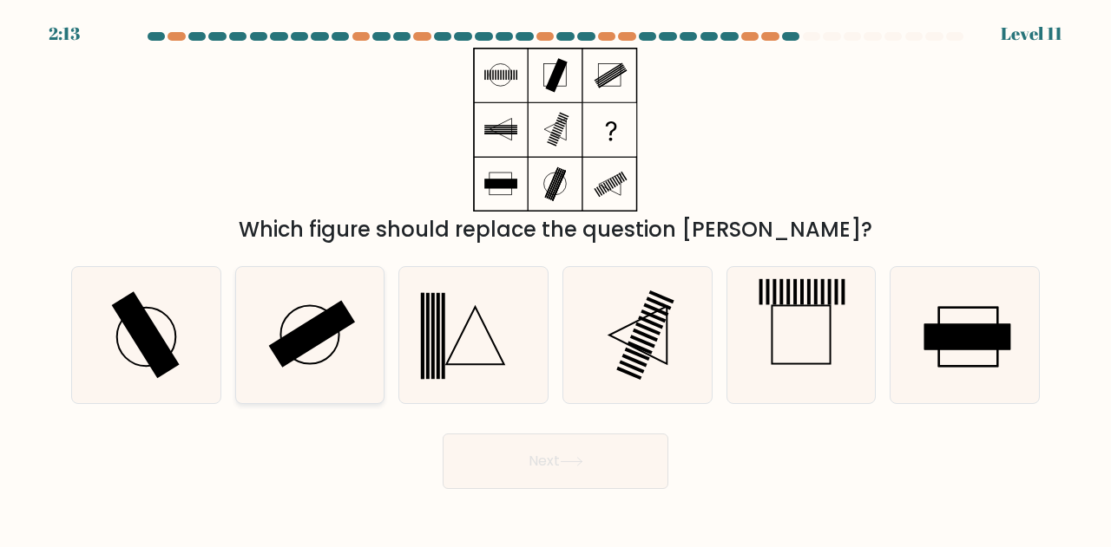
click at [288, 336] on rect at bounding box center [311, 335] width 87 height 68
click at [555, 279] on input "b." at bounding box center [555, 276] width 1 height 4
radio input "true"
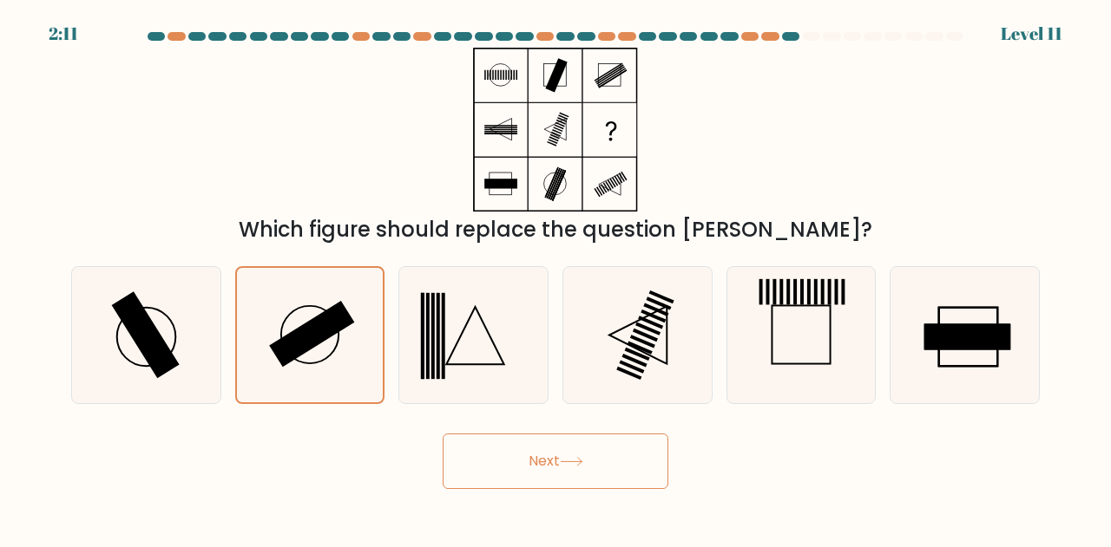
click at [555, 465] on button "Next" at bounding box center [556, 462] width 226 height 56
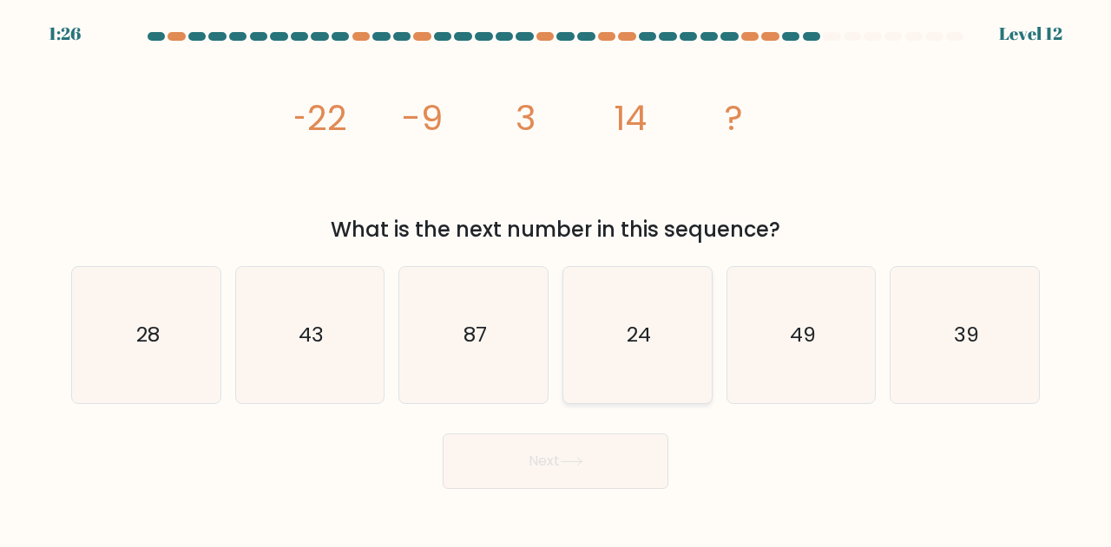
click at [629, 312] on icon "24" at bounding box center [637, 335] width 136 height 136
click at [556, 279] on input "d. 24" at bounding box center [555, 276] width 1 height 4
radio input "true"
click at [573, 473] on button "Next" at bounding box center [556, 462] width 226 height 56
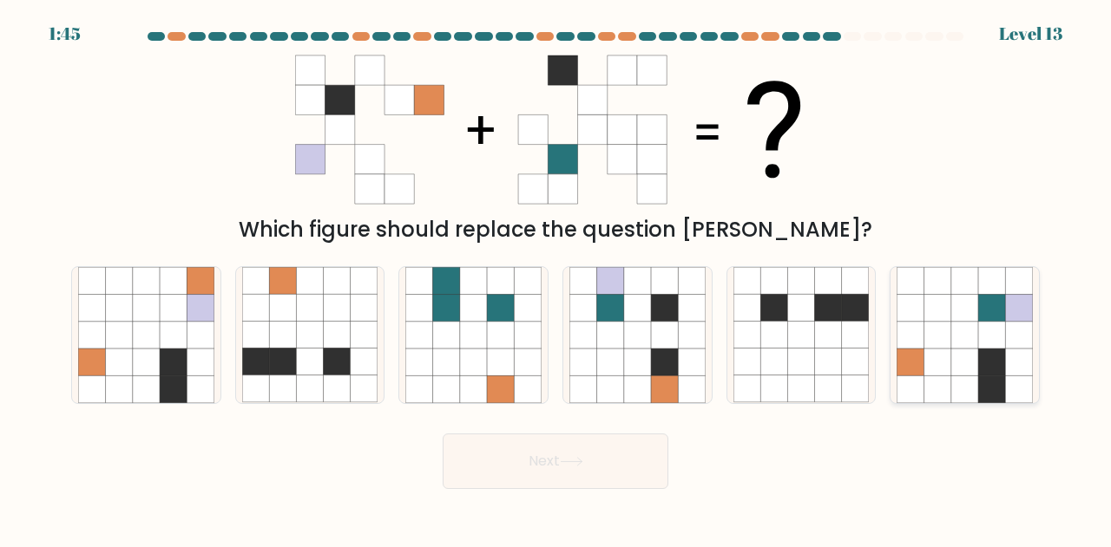
click at [970, 344] on icon at bounding box center [964, 335] width 27 height 27
click at [556, 279] on input "f." at bounding box center [555, 276] width 1 height 4
radio input "true"
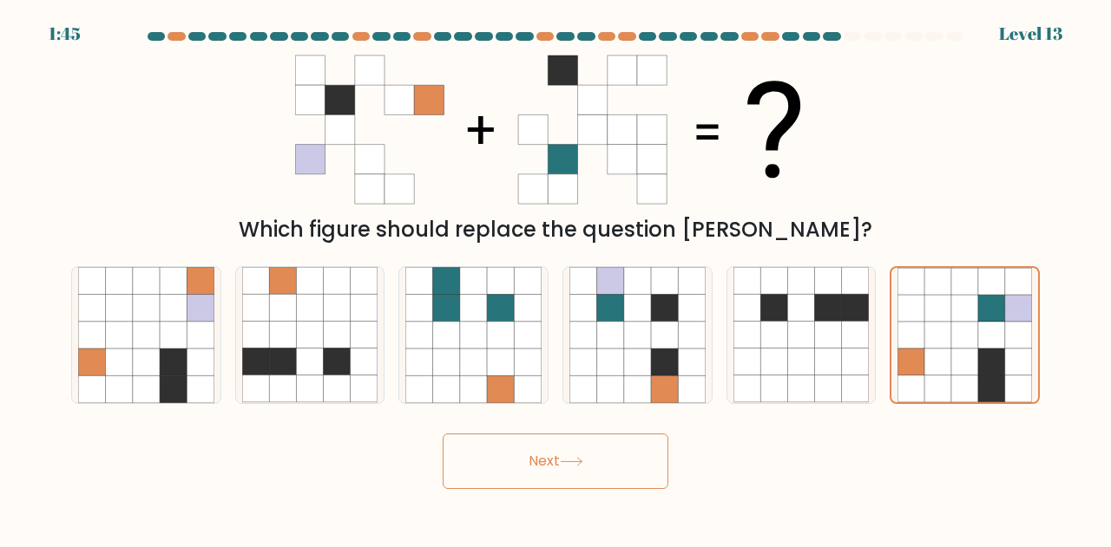
click at [554, 462] on button "Next" at bounding box center [556, 462] width 226 height 56
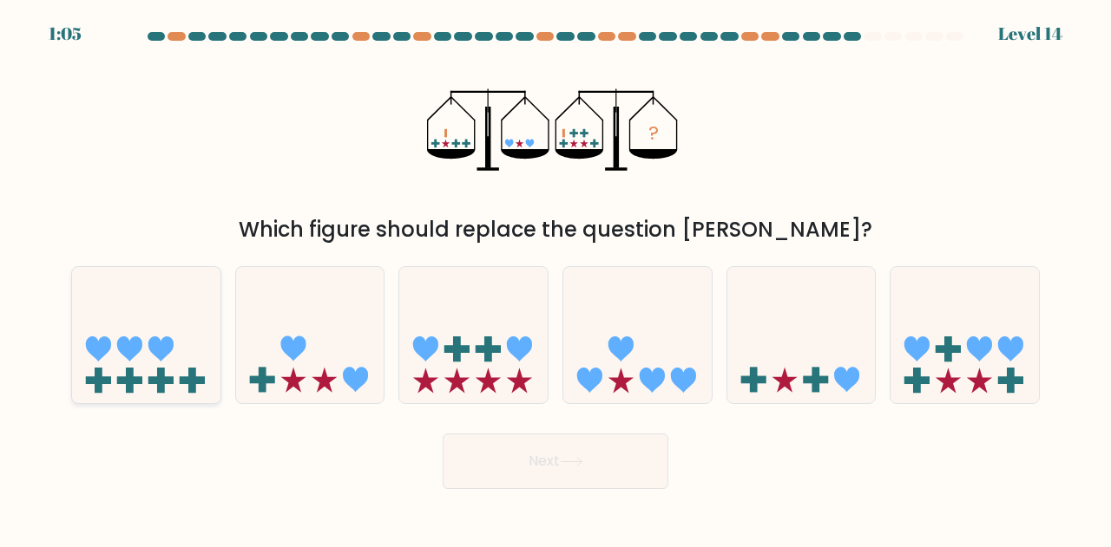
click at [131, 357] on icon at bounding box center [129, 349] width 25 height 25
click at [555, 279] on input "a." at bounding box center [555, 276] width 1 height 4
radio input "true"
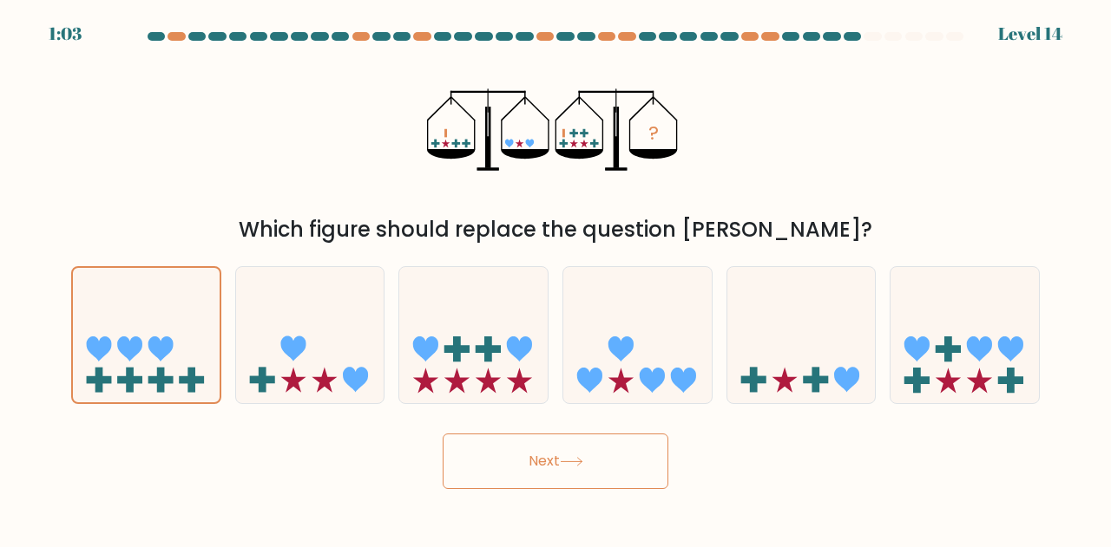
click at [593, 464] on button "Next" at bounding box center [556, 462] width 226 height 56
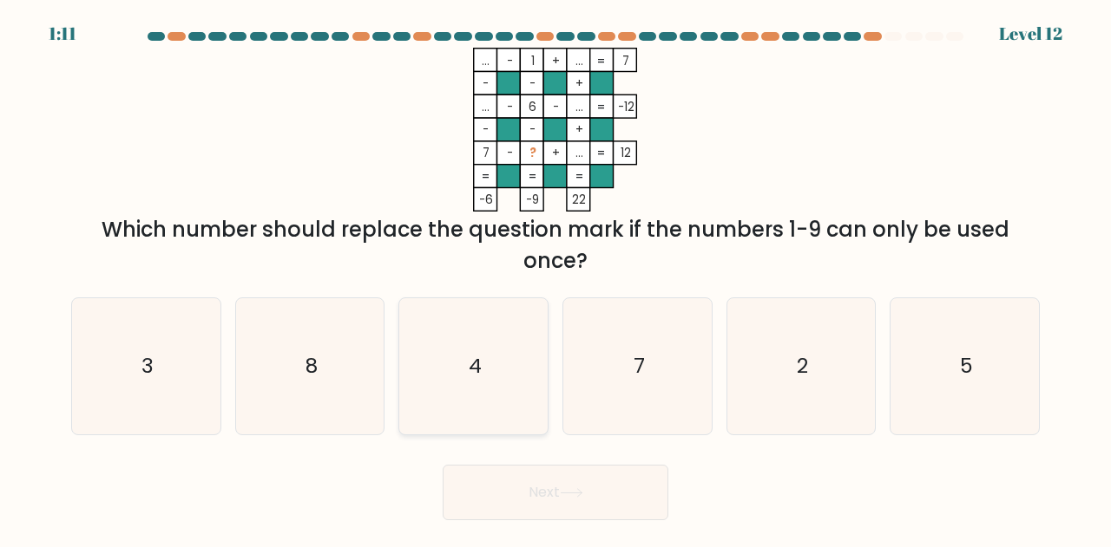
click at [507, 355] on icon "4" at bounding box center [473, 366] width 136 height 136
click at [555, 279] on input "c. 4" at bounding box center [555, 276] width 1 height 4
radio input "true"
click at [618, 496] on button "Next" at bounding box center [556, 493] width 226 height 56
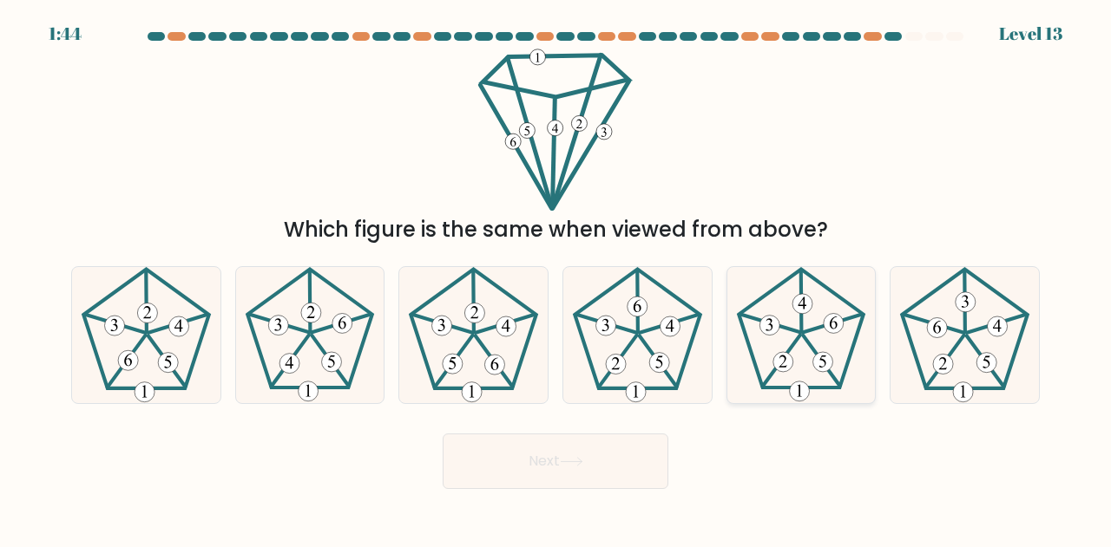
click at [812, 353] on icon at bounding box center [801, 335] width 136 height 136
click at [556, 279] on input "e." at bounding box center [555, 276] width 1 height 4
radio input "true"
click at [558, 469] on button "Next" at bounding box center [556, 462] width 226 height 56
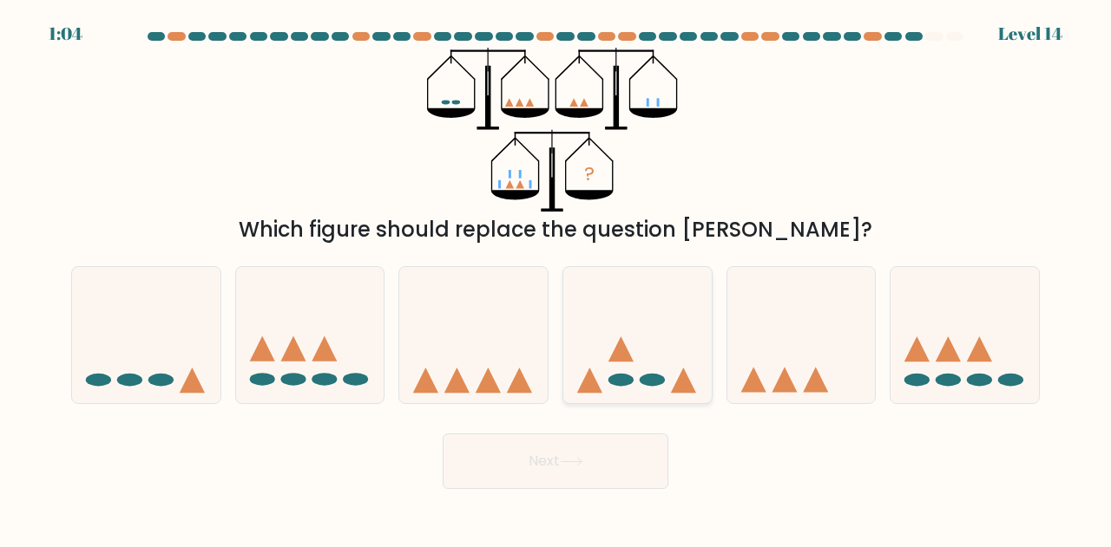
click at [633, 313] on icon at bounding box center [637, 335] width 148 height 122
click at [556, 279] on input "d." at bounding box center [555, 276] width 1 height 4
radio input "true"
click at [573, 463] on icon at bounding box center [571, 462] width 23 height 10
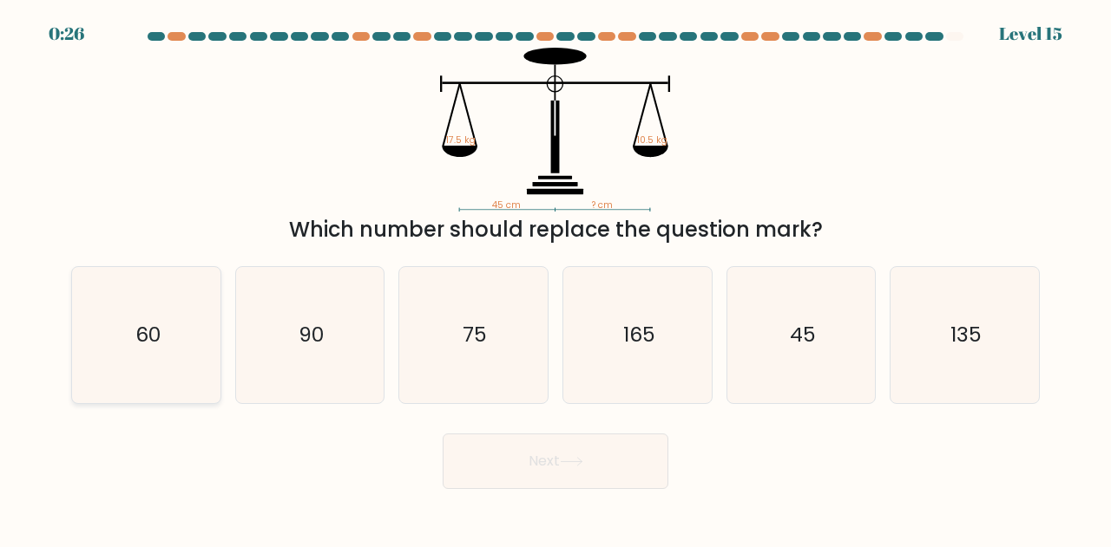
click at [101, 336] on icon "60" at bounding box center [146, 335] width 136 height 136
click at [555, 279] on input "a. 60" at bounding box center [555, 276] width 1 height 4
radio input "true"
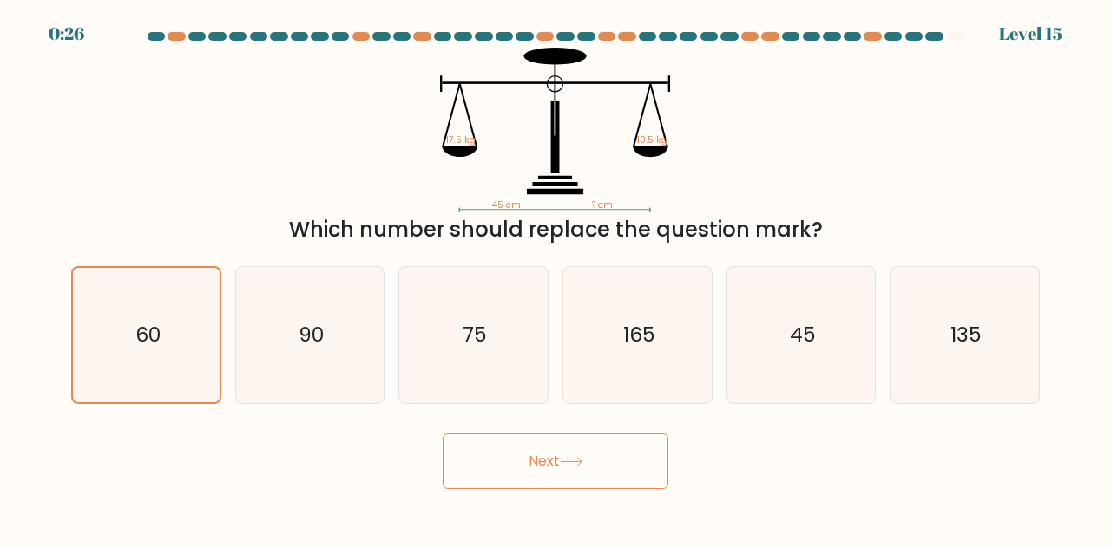
click at [512, 443] on button "Next" at bounding box center [556, 462] width 226 height 56
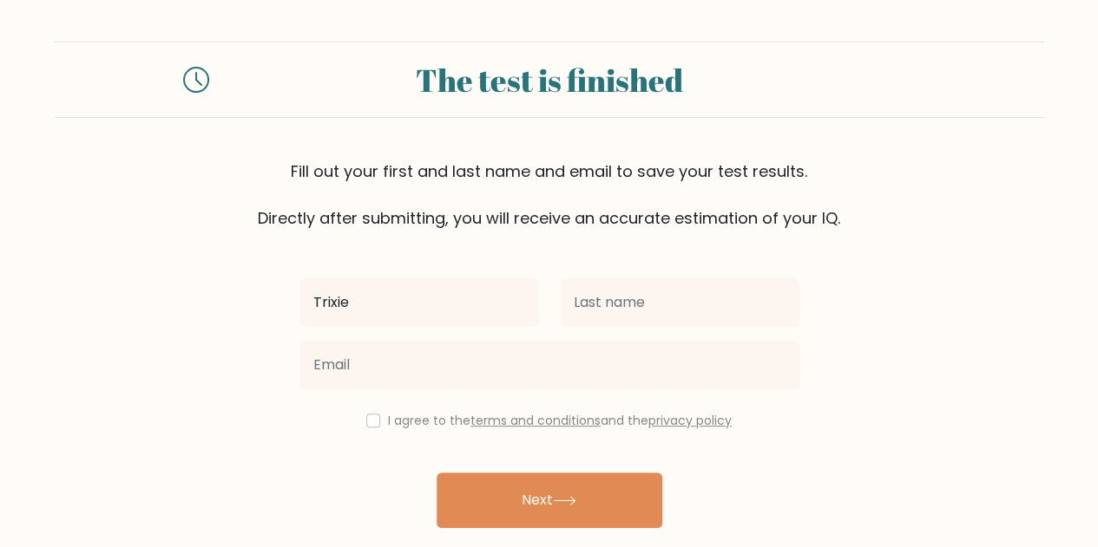
type input "Trixie"
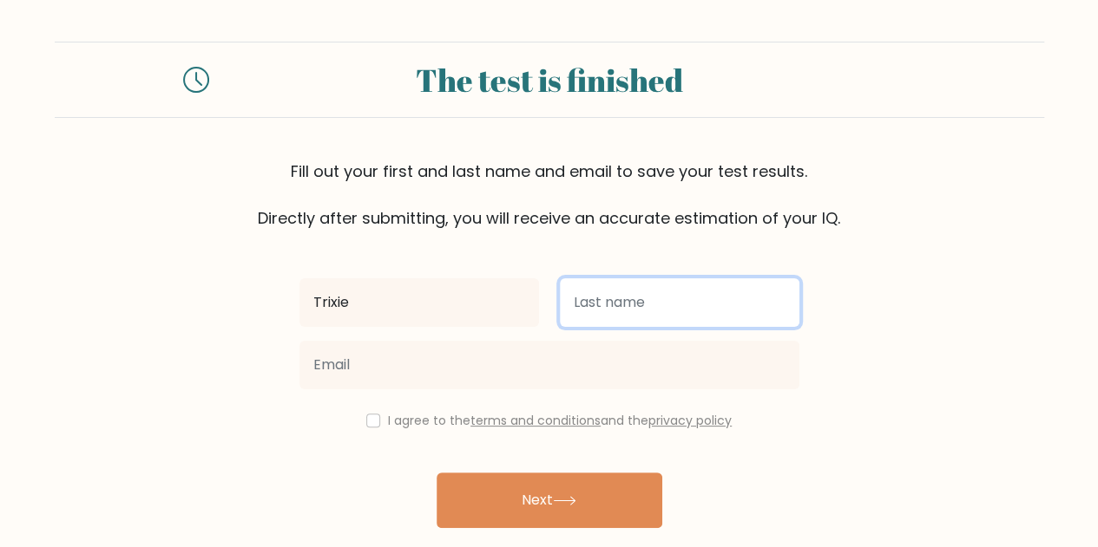
click at [633, 296] on input "text" at bounding box center [679, 303] width 239 height 49
type input "Marajas"
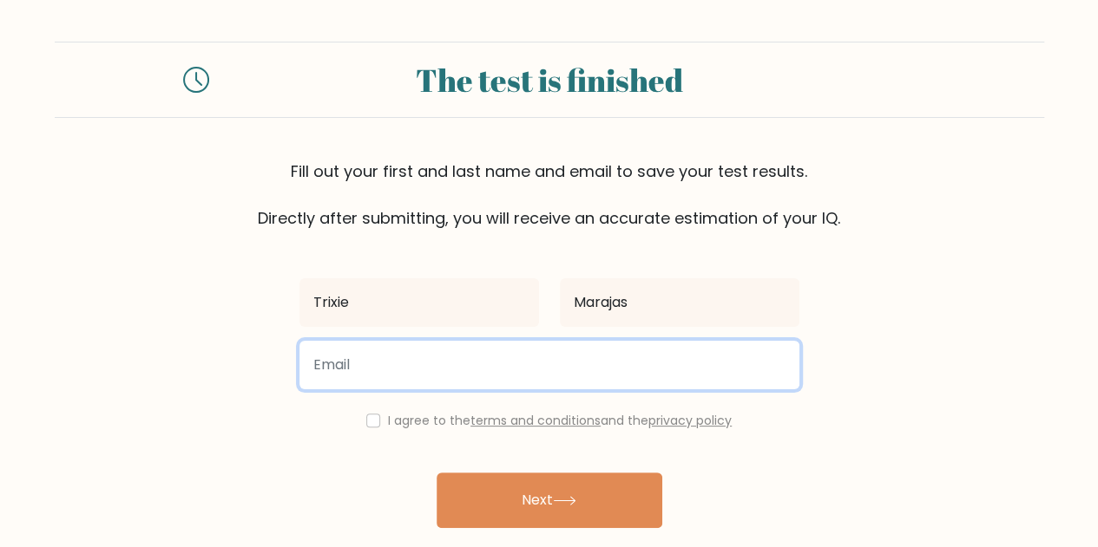
click at [448, 344] on input "email" at bounding box center [549, 365] width 500 height 49
type input "marajastrixie@gmail.com"
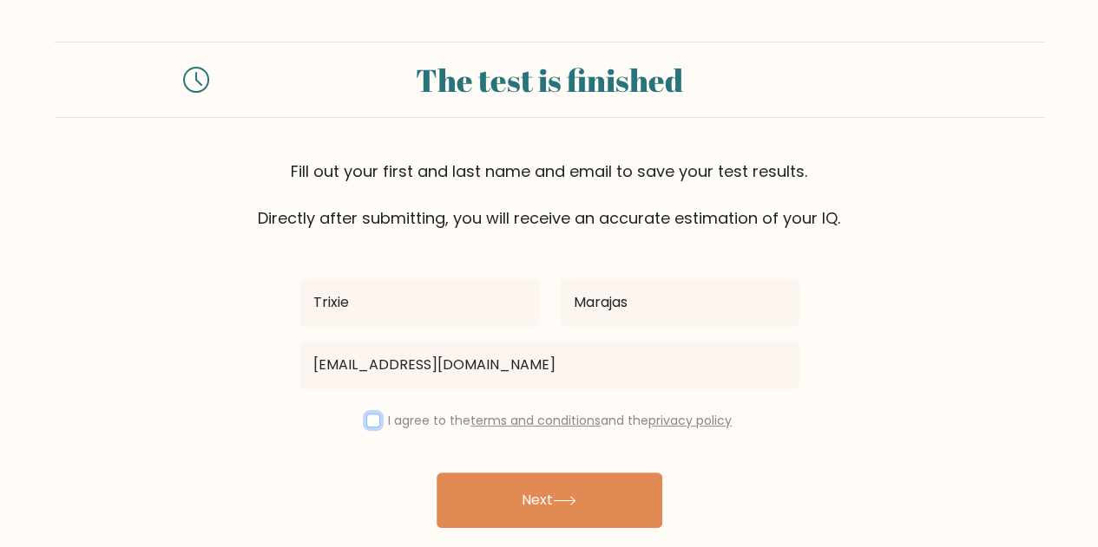
click at [371, 421] on input "checkbox" at bounding box center [373, 421] width 14 height 14
checkbox input "true"
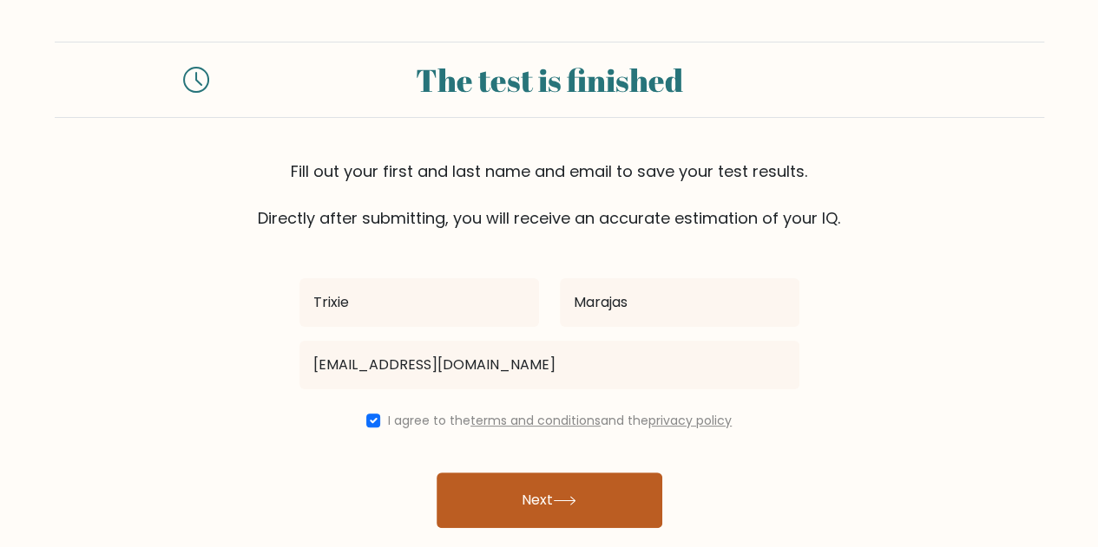
click at [509, 475] on button "Next" at bounding box center [549, 501] width 226 height 56
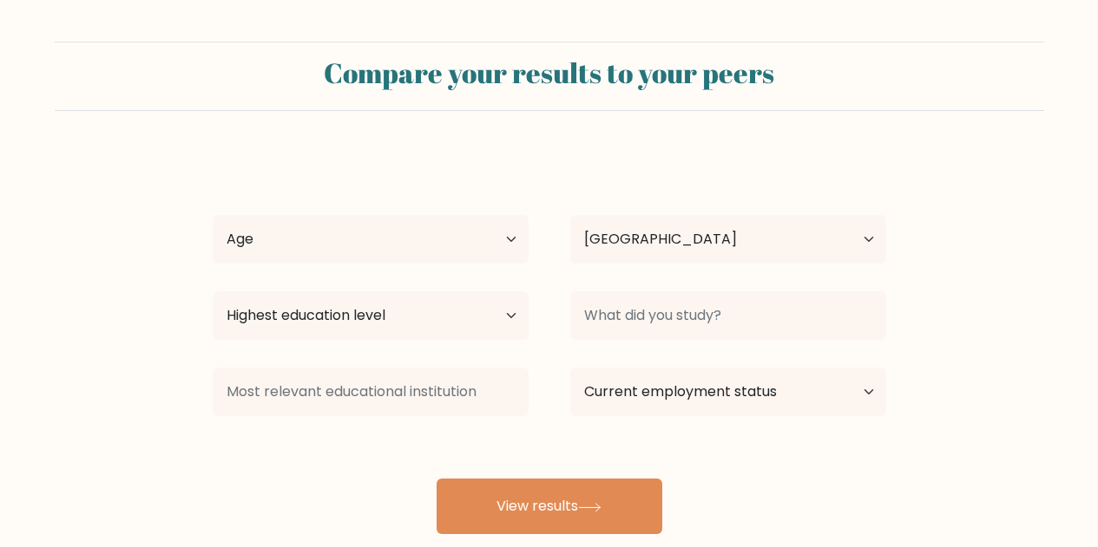
select select "PH"
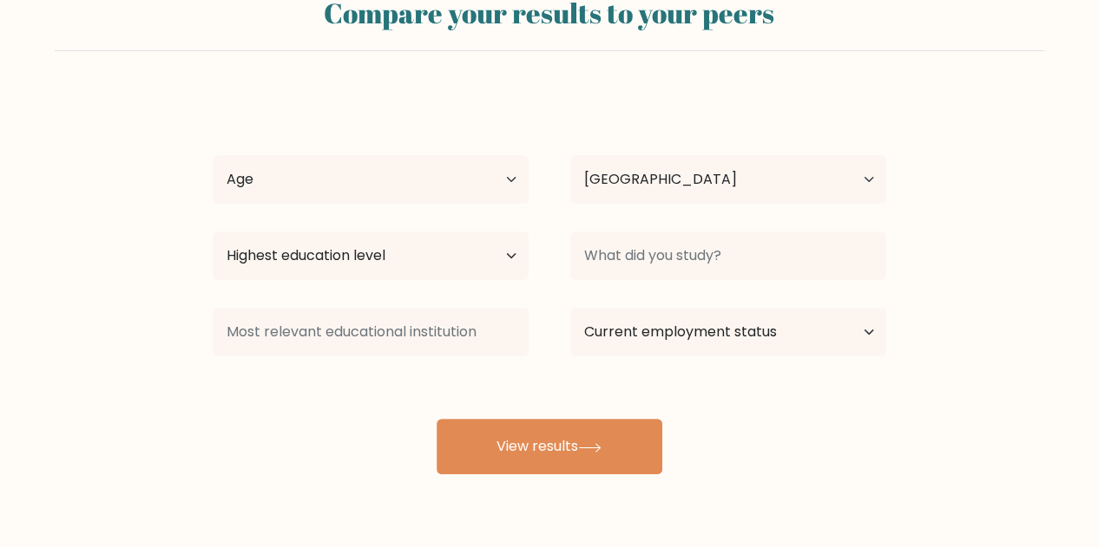
scroll to position [87, 0]
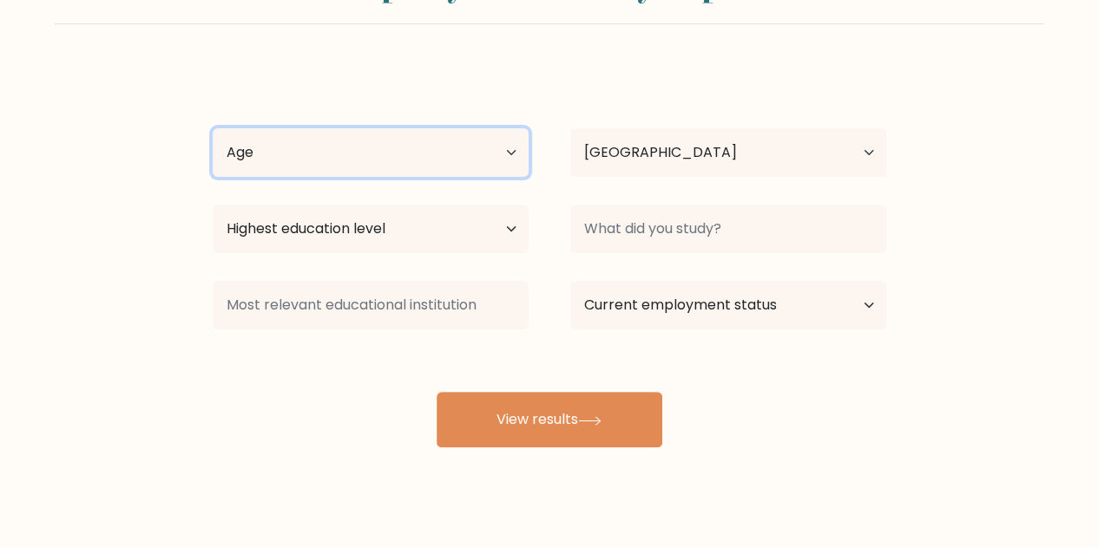
click at [495, 154] on select "Age Under [DEMOGRAPHIC_DATA] [DEMOGRAPHIC_DATA] [DEMOGRAPHIC_DATA] [DEMOGRAPHIC…" at bounding box center [371, 152] width 316 height 49
select select "18_24"
click at [213, 128] on select "Age Under [DEMOGRAPHIC_DATA] [DEMOGRAPHIC_DATA] [DEMOGRAPHIC_DATA] [DEMOGRAPHIC…" at bounding box center [371, 152] width 316 height 49
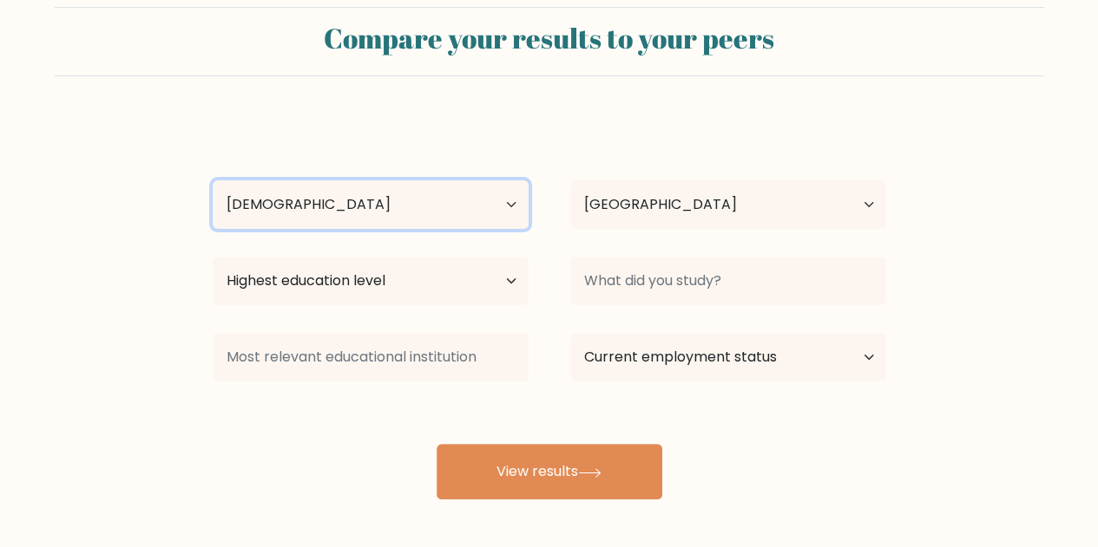
scroll to position [0, 0]
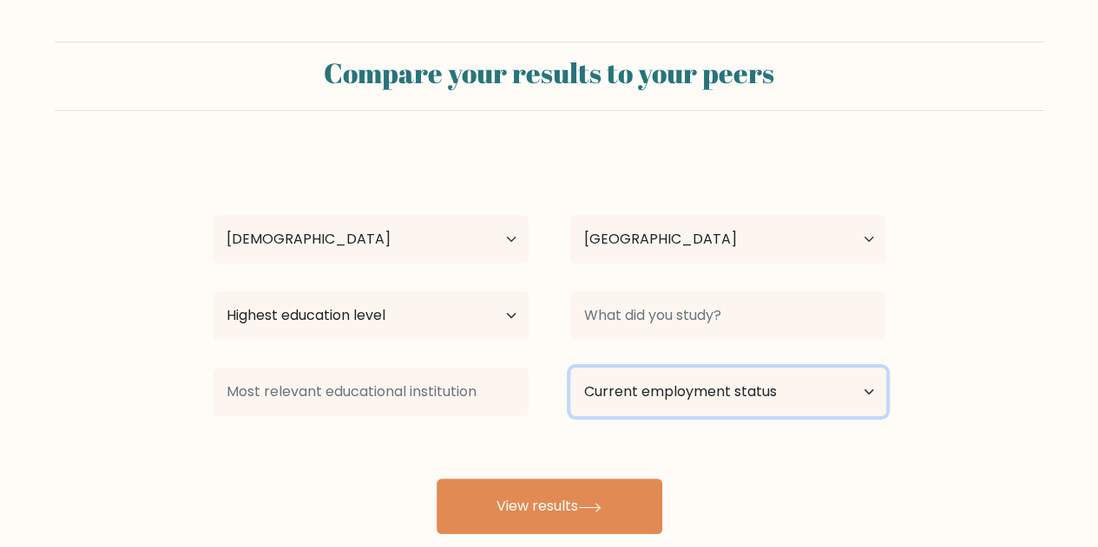
click at [682, 393] on select "Current employment status Employed Student Retired Other / prefer not to answer" at bounding box center [728, 392] width 316 height 49
select select "employed"
click at [570, 368] on select "Current employment status Employed Student Retired Other / prefer not to answer" at bounding box center [728, 392] width 316 height 49
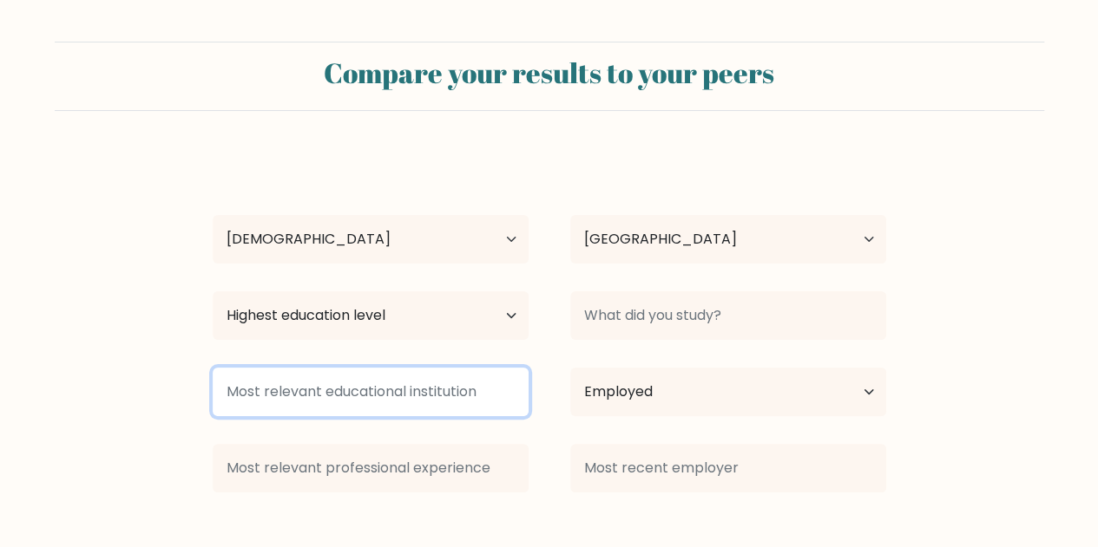
click at [426, 402] on input at bounding box center [371, 392] width 316 height 49
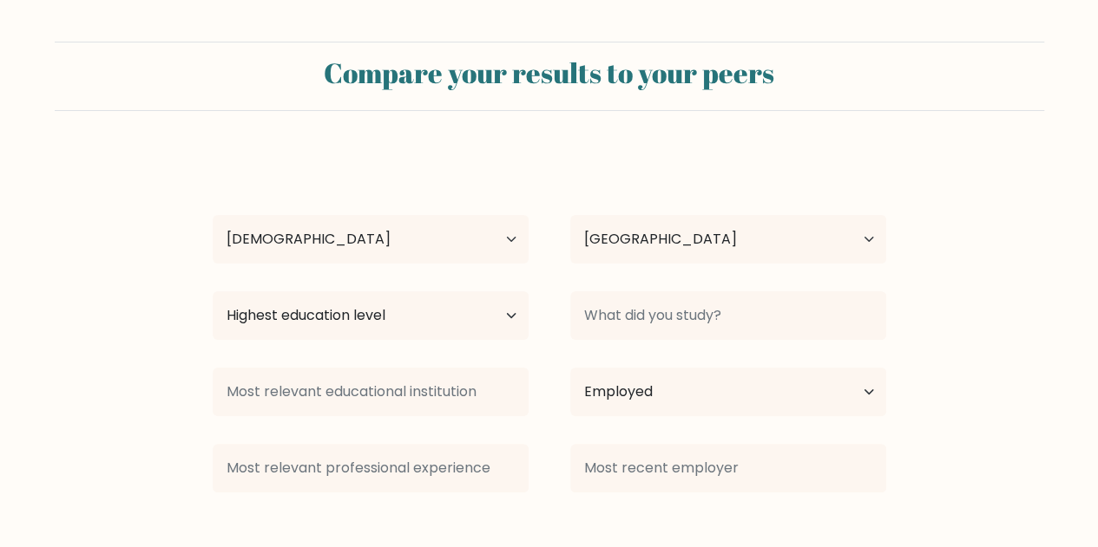
click at [430, 340] on div "Highest education level No schooling Primary Lower Secondary Upper Secondary Oc…" at bounding box center [370, 316] width 357 height 62
click at [439, 323] on select "Highest education level No schooling Primary Lower Secondary Upper Secondary Oc…" at bounding box center [371, 316] width 316 height 49
select select "bachelors_degree"
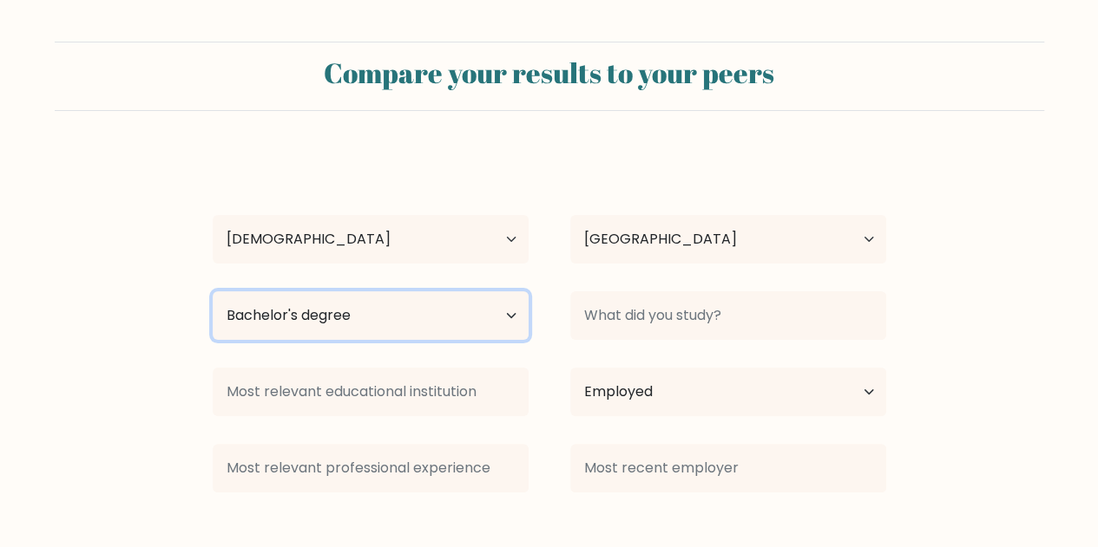
click at [213, 292] on select "Highest education level No schooling Primary Lower Secondary Upper Secondary Oc…" at bounding box center [371, 316] width 316 height 49
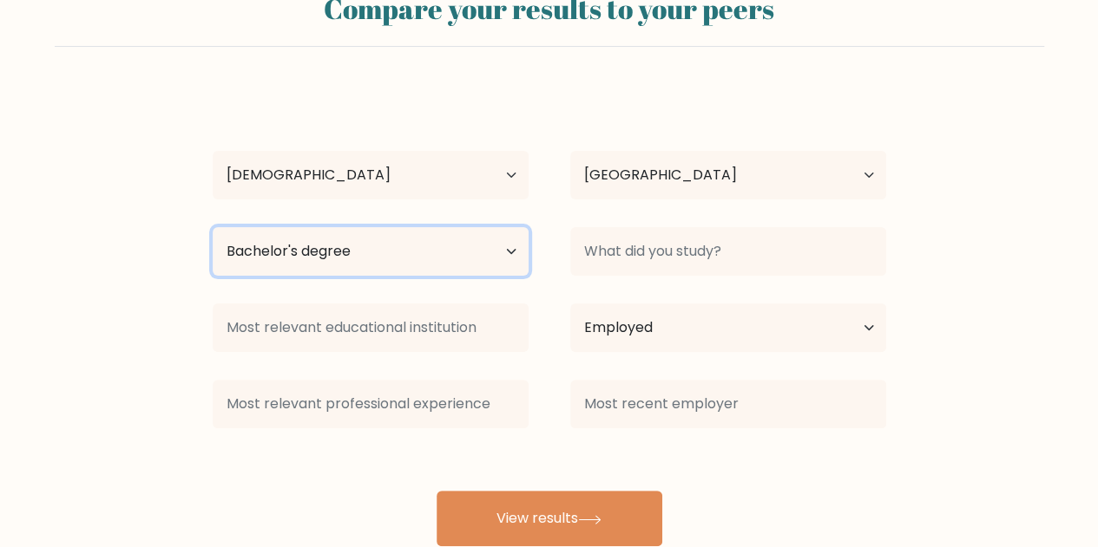
scroll to position [109, 0]
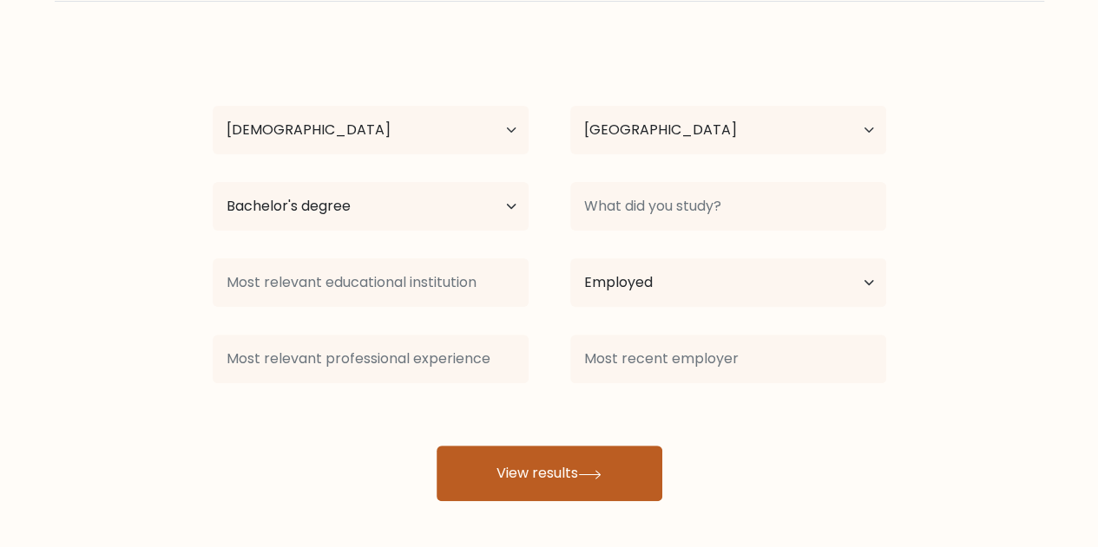
click at [545, 468] on button "View results" at bounding box center [549, 474] width 226 height 56
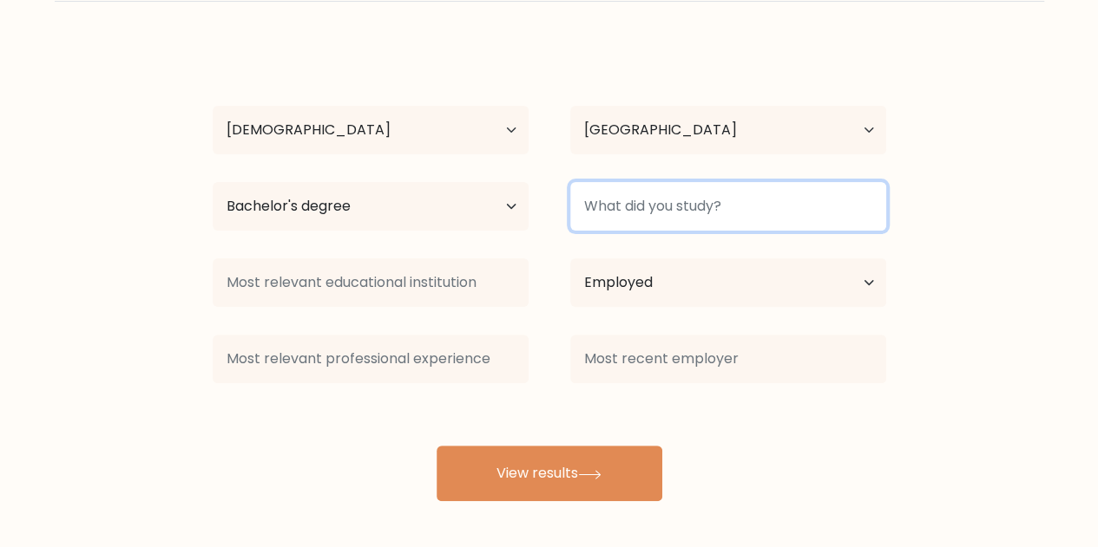
click at [693, 205] on input at bounding box center [728, 206] width 316 height 49
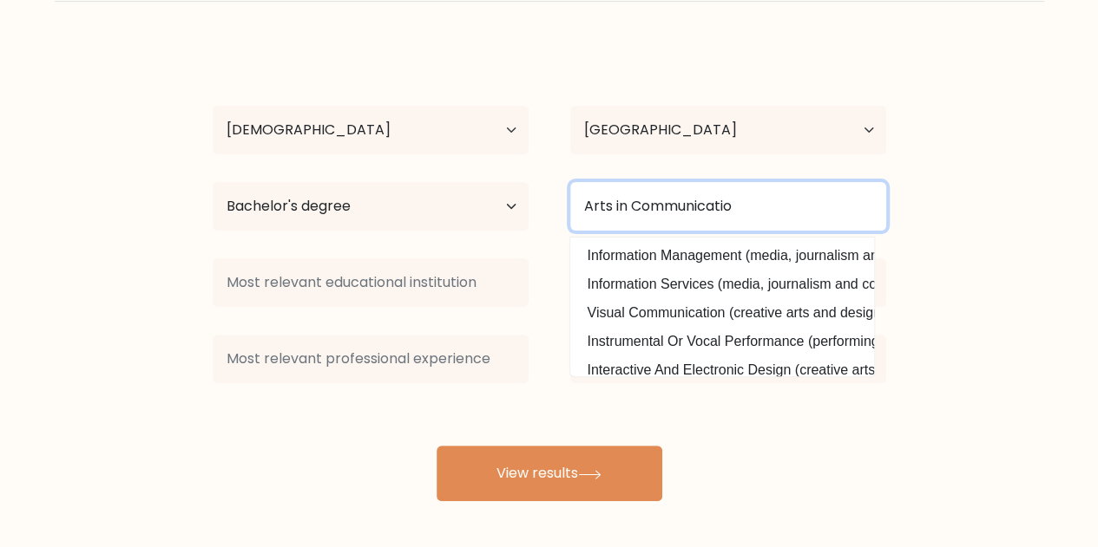
type input "Arts in Communication"
drag, startPoint x: 762, startPoint y: 198, endPoint x: 522, endPoint y: 216, distance: 240.2
click at [522, 216] on div "Highest education level No schooling Primary Lower Secondary Upper Secondary Oc…" at bounding box center [549, 206] width 715 height 62
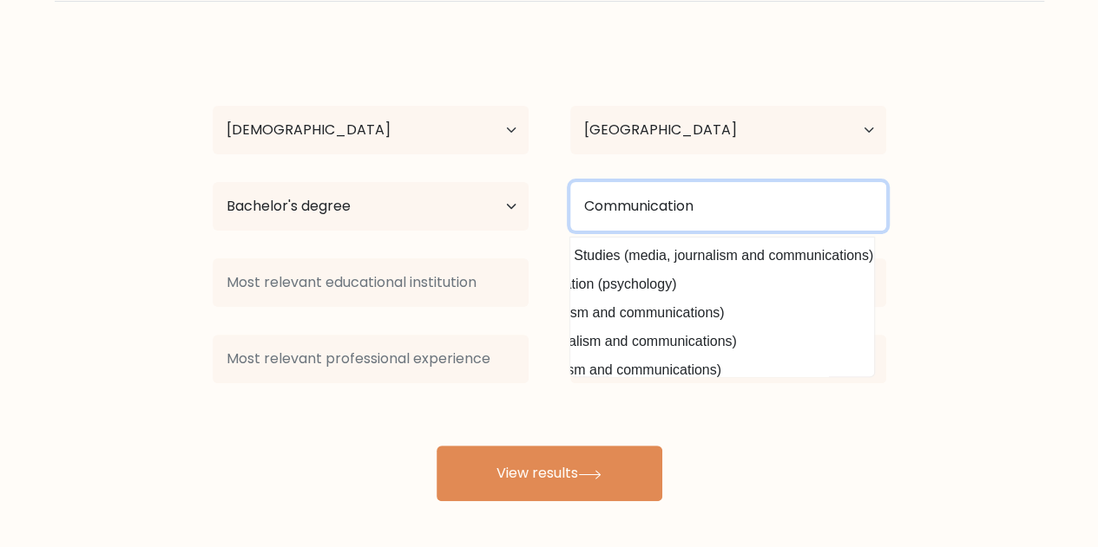
scroll to position [0, 0]
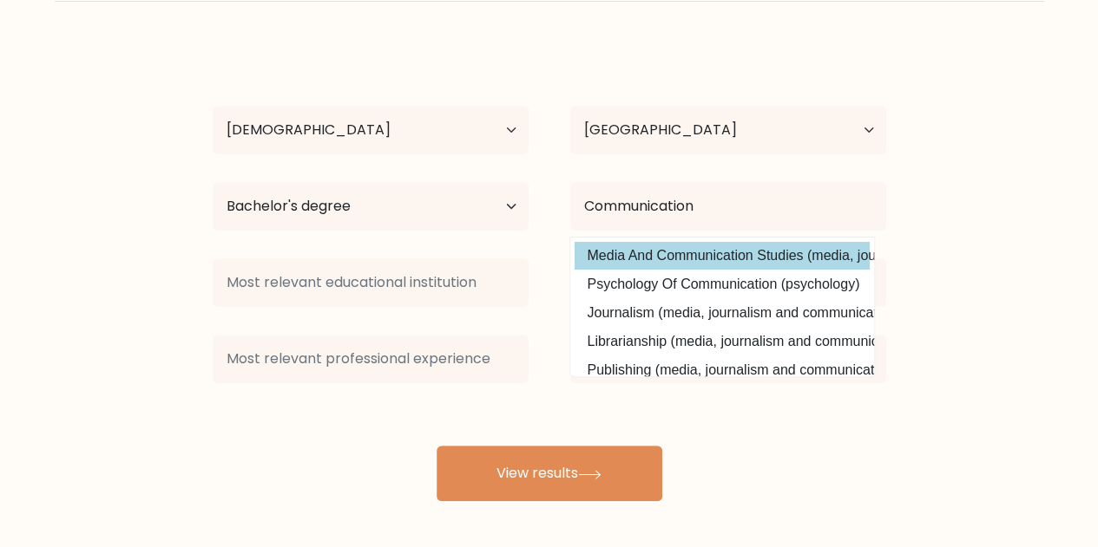
click at [638, 250] on option "Media And Communication Studies (media, journalism and communications)" at bounding box center [721, 256] width 295 height 28
type input "Media And Communication Studies"
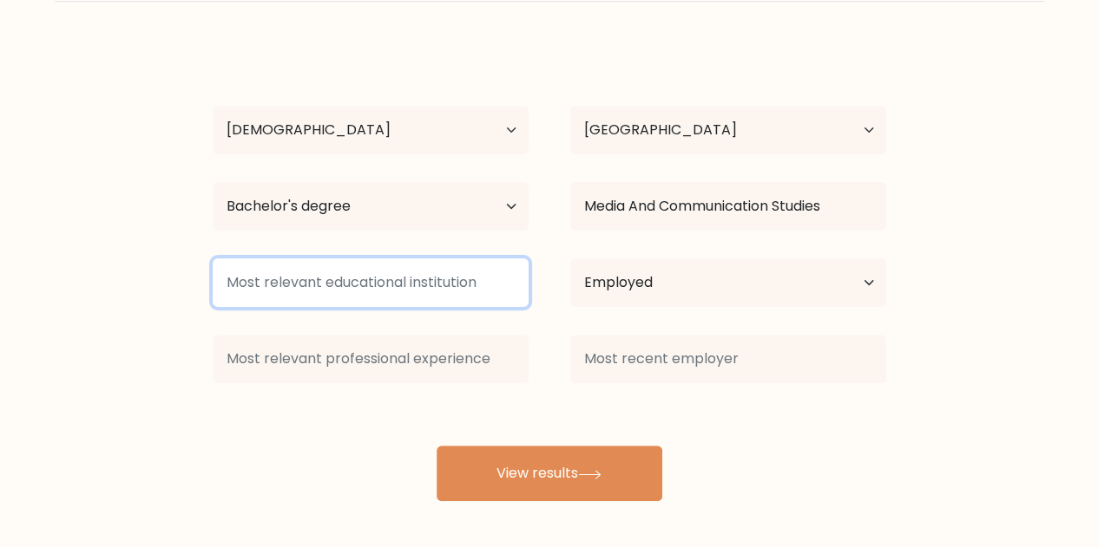
click at [403, 284] on input at bounding box center [371, 283] width 316 height 49
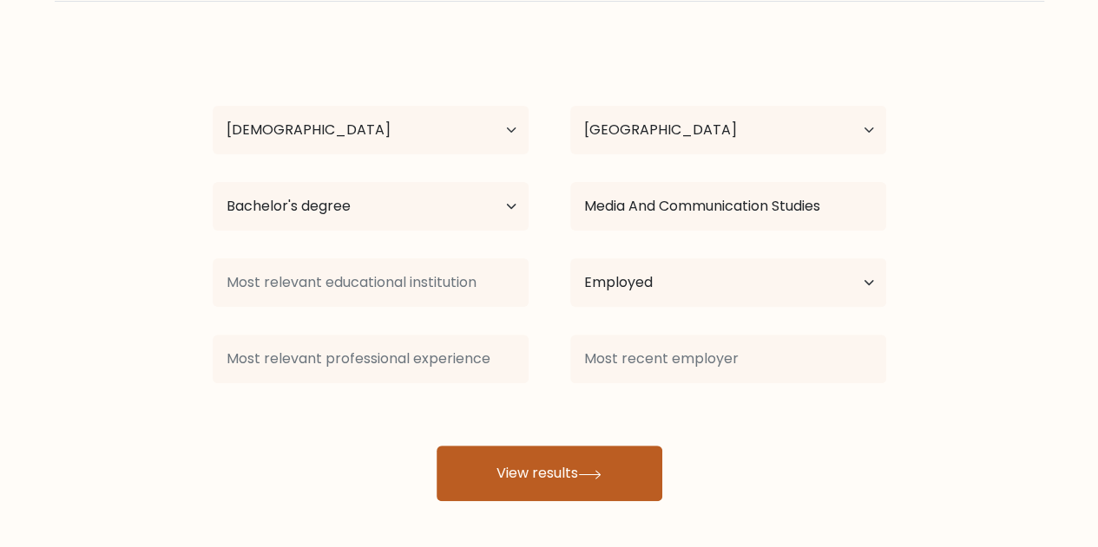
click at [502, 468] on button "View results" at bounding box center [549, 474] width 226 height 56
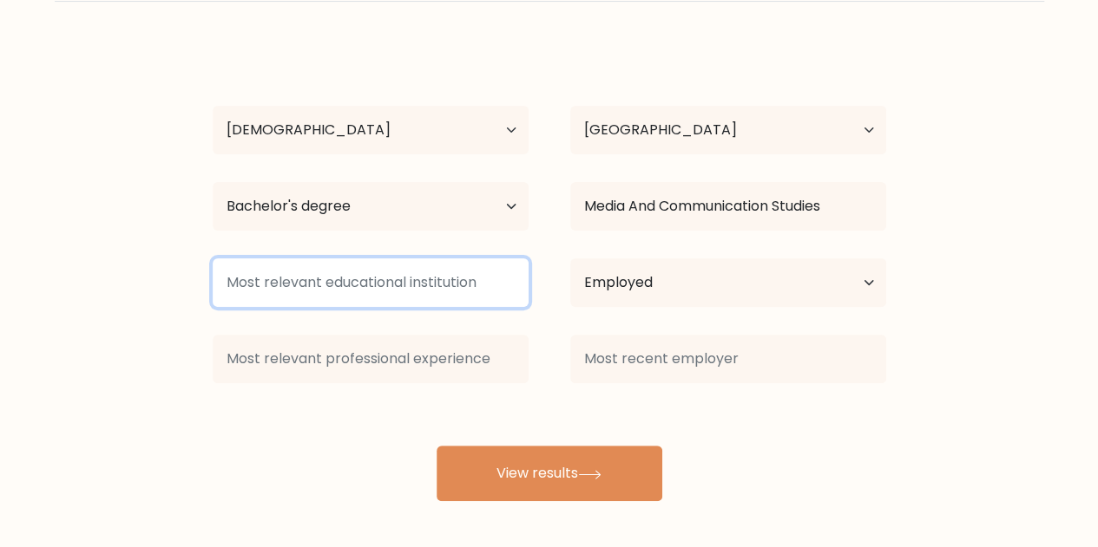
click at [384, 265] on input at bounding box center [371, 283] width 316 height 49
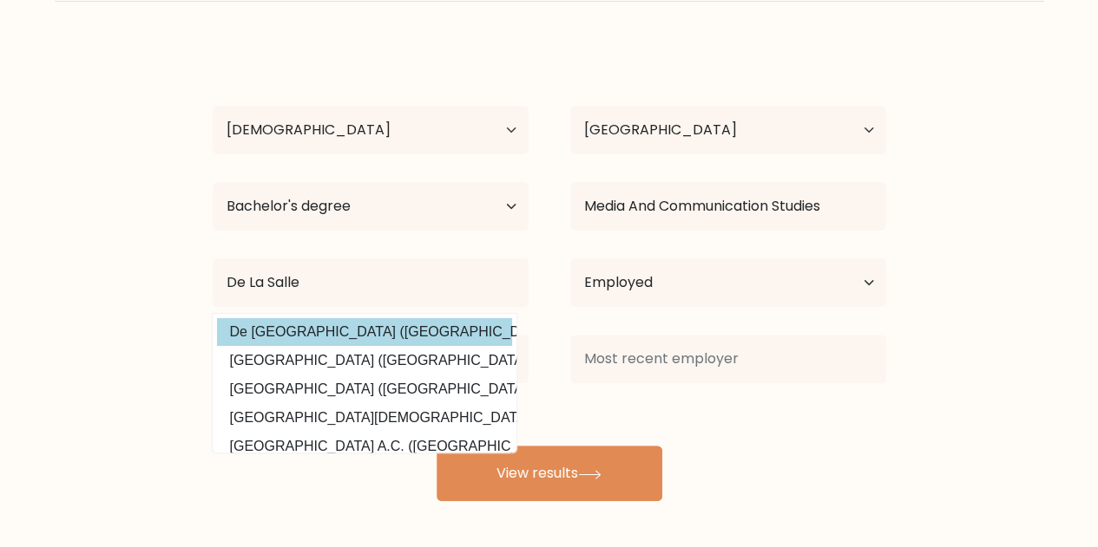
click at [382, 329] on option "De [GEOGRAPHIC_DATA] ([GEOGRAPHIC_DATA])" at bounding box center [364, 332] width 295 height 28
type input "De La Salle Lipa"
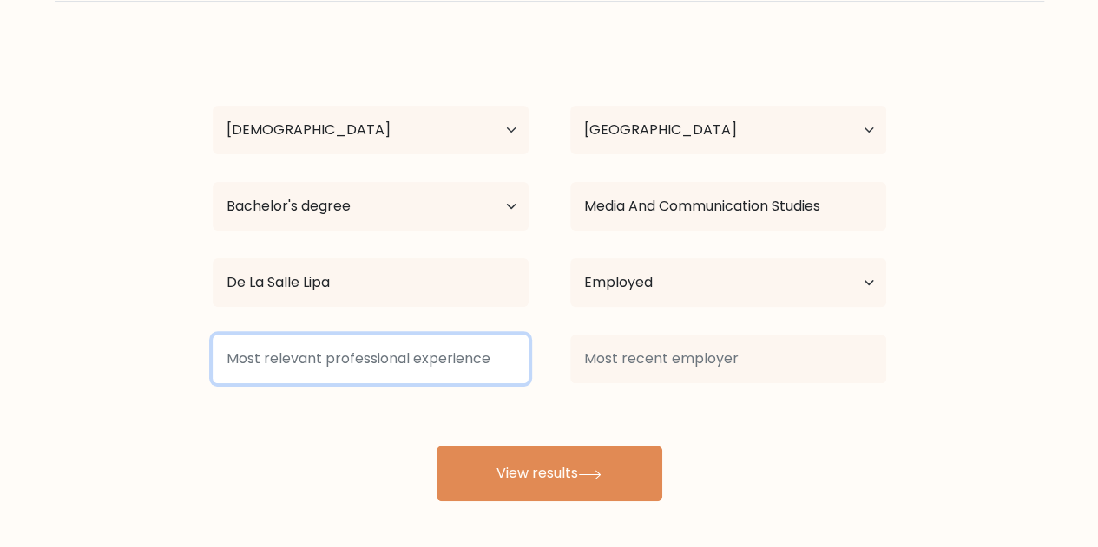
click at [406, 370] on input at bounding box center [371, 359] width 316 height 49
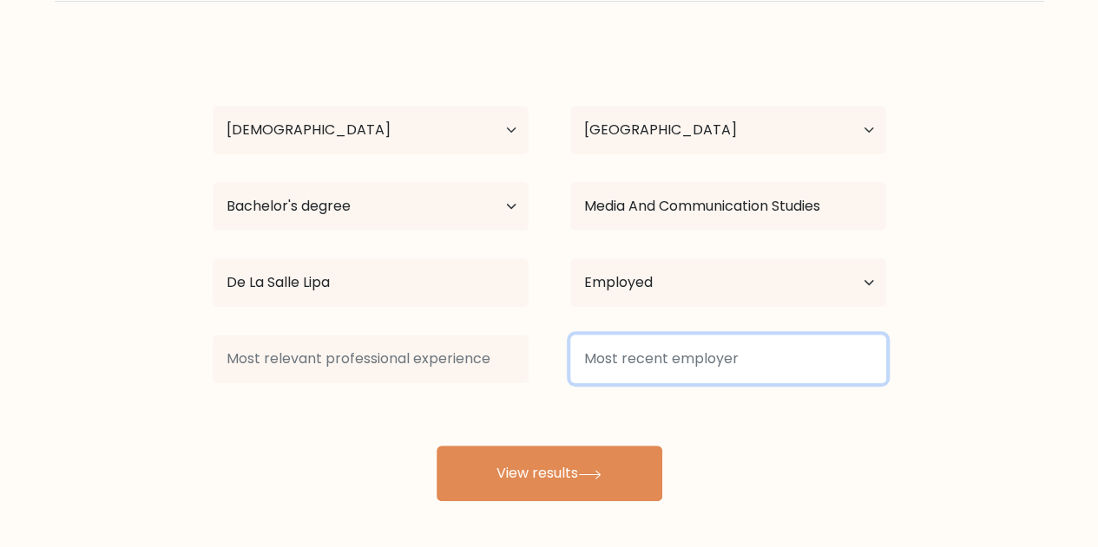
click at [684, 369] on input at bounding box center [728, 359] width 316 height 49
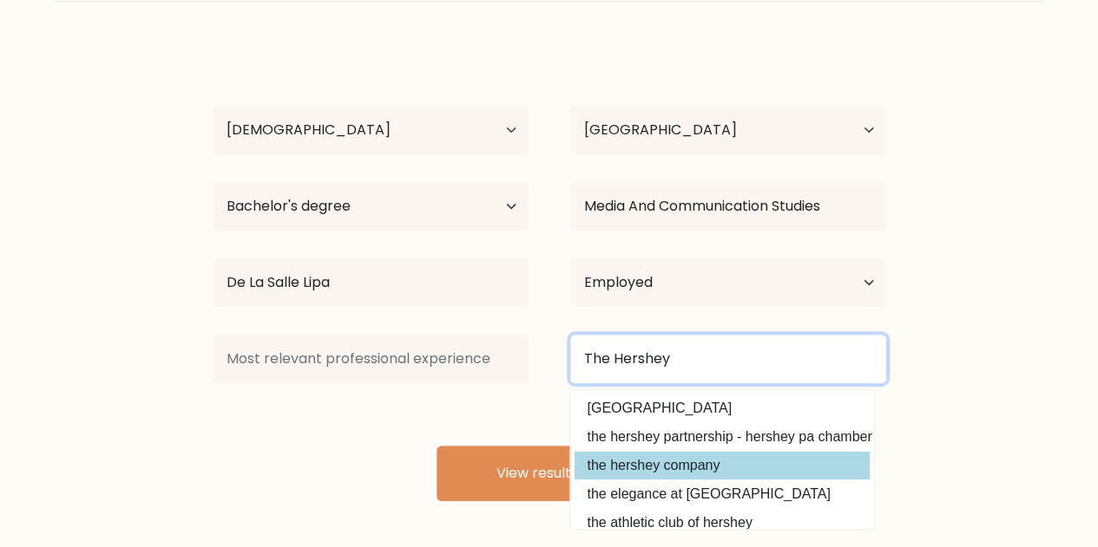
type input "The Hershey"
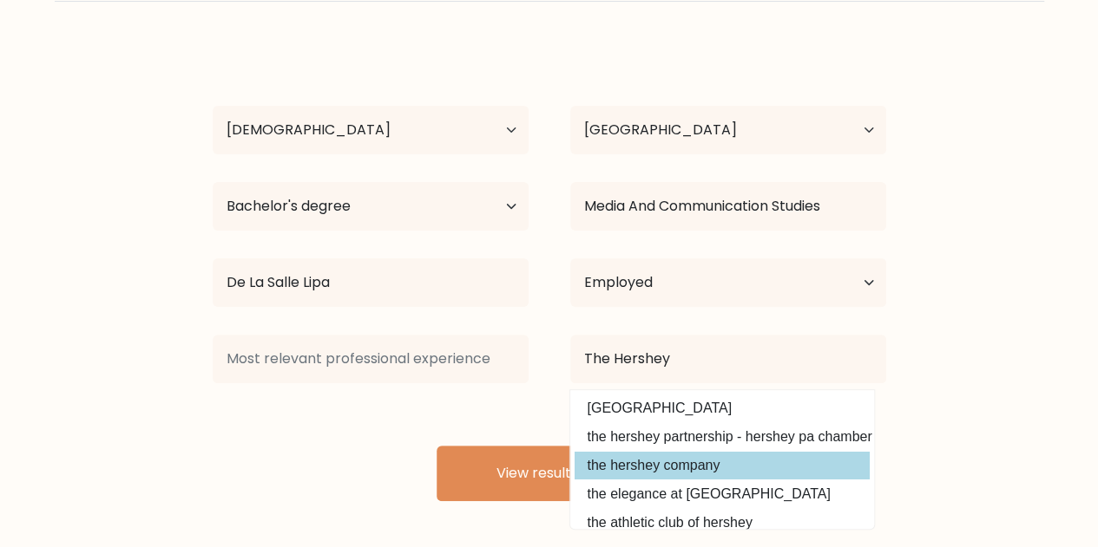
click at [731, 466] on div "[PERSON_NAME] Age Under [DEMOGRAPHIC_DATA] [DEMOGRAPHIC_DATA] [DEMOGRAPHIC_DATA…" at bounding box center [549, 272] width 694 height 458
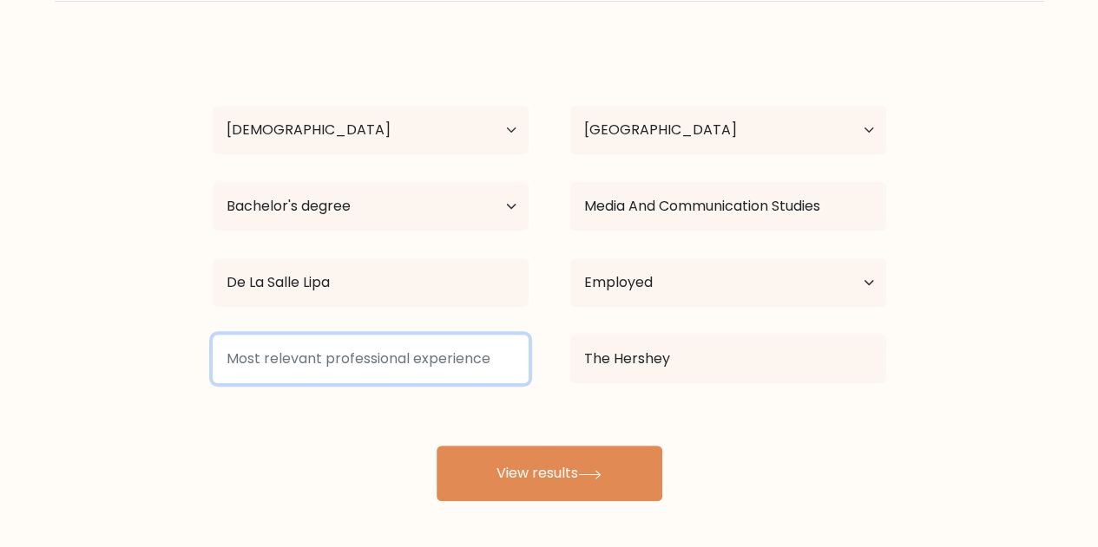
click at [406, 353] on input at bounding box center [371, 359] width 316 height 49
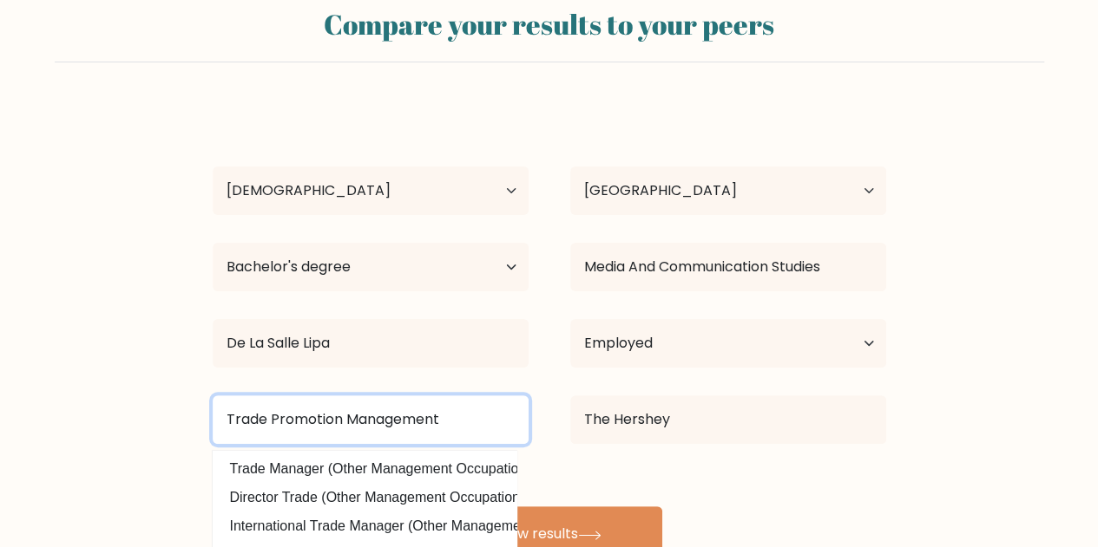
scroll to position [23, 0]
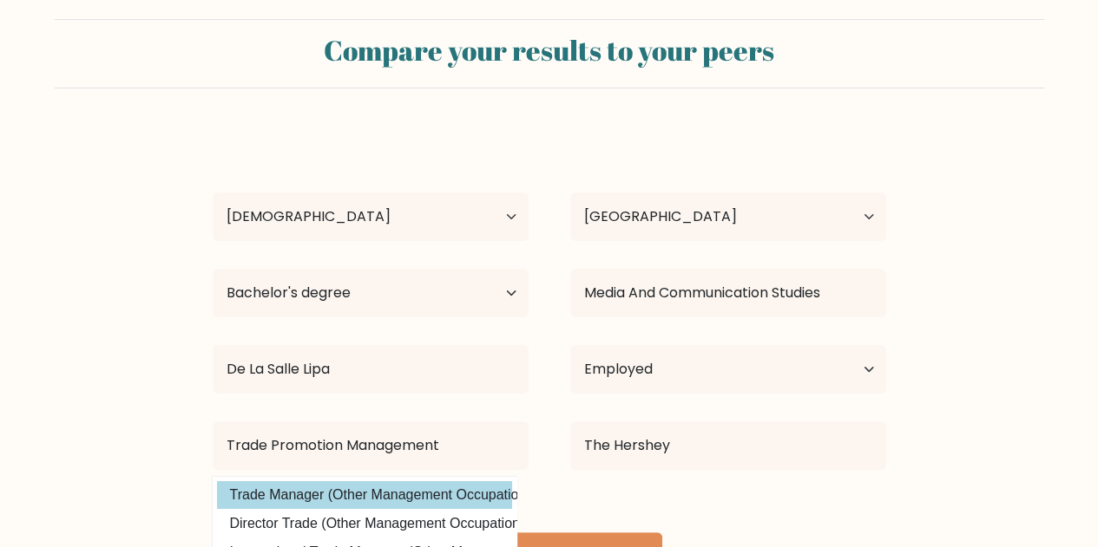
click at [444, 492] on option "Trade Manager (Other Management Occupations)" at bounding box center [364, 496] width 295 height 28
type input "Trade Manager"
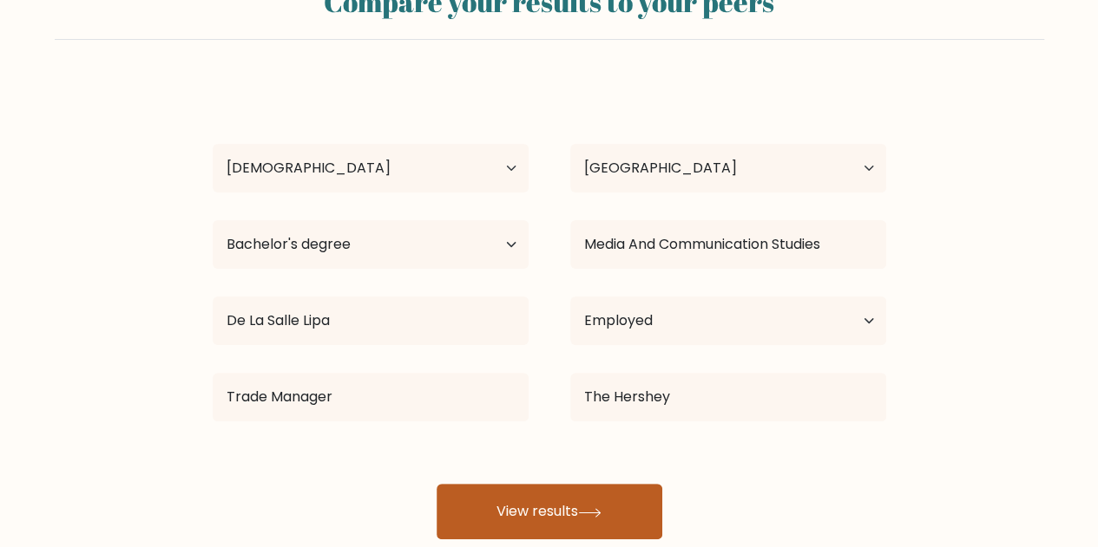
scroll to position [109, 0]
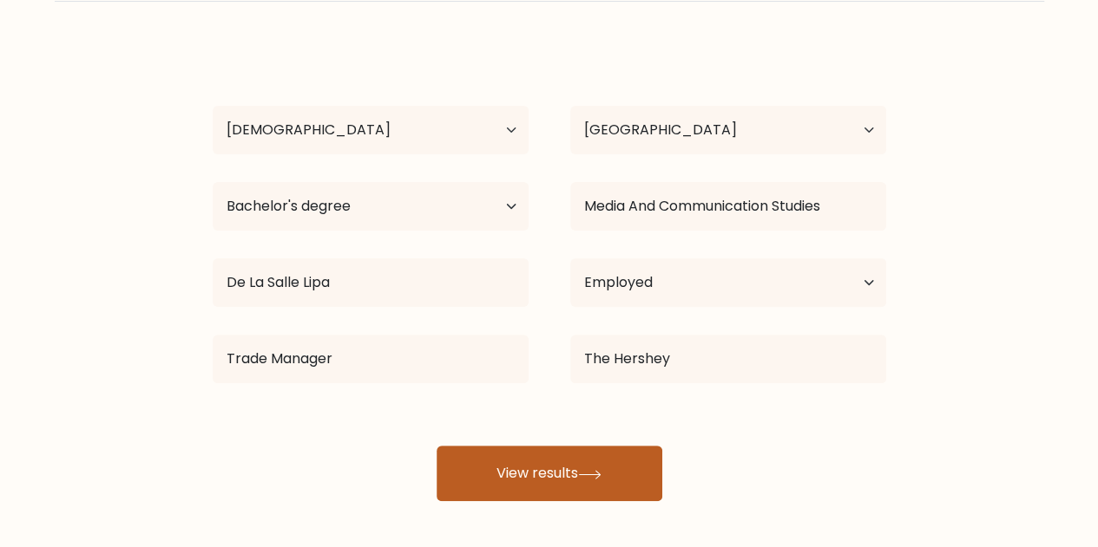
click at [549, 466] on button "View results" at bounding box center [549, 474] width 226 height 56
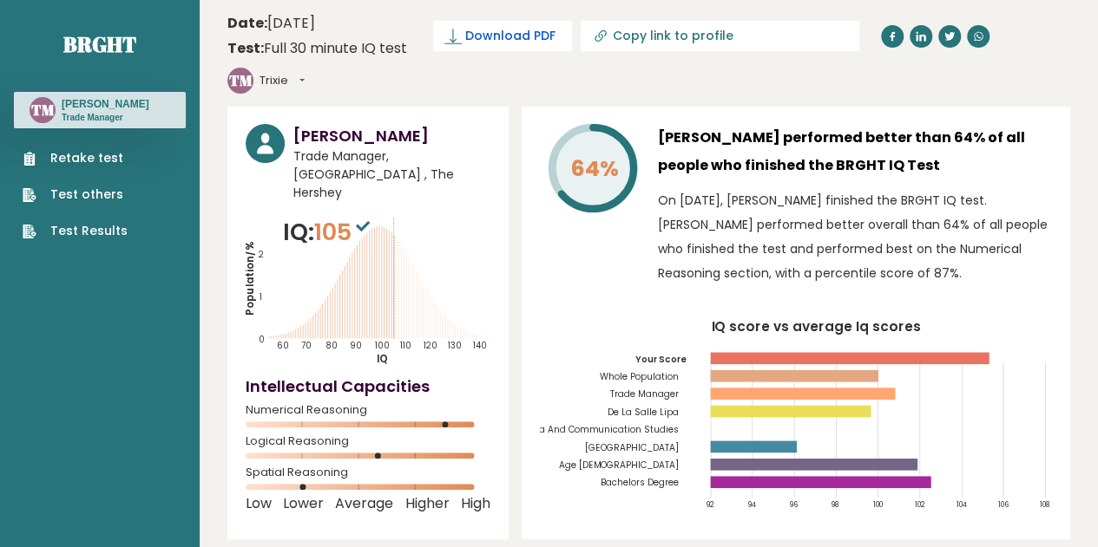
click at [502, 37] on span "Download PDF" at bounding box center [510, 36] width 90 height 18
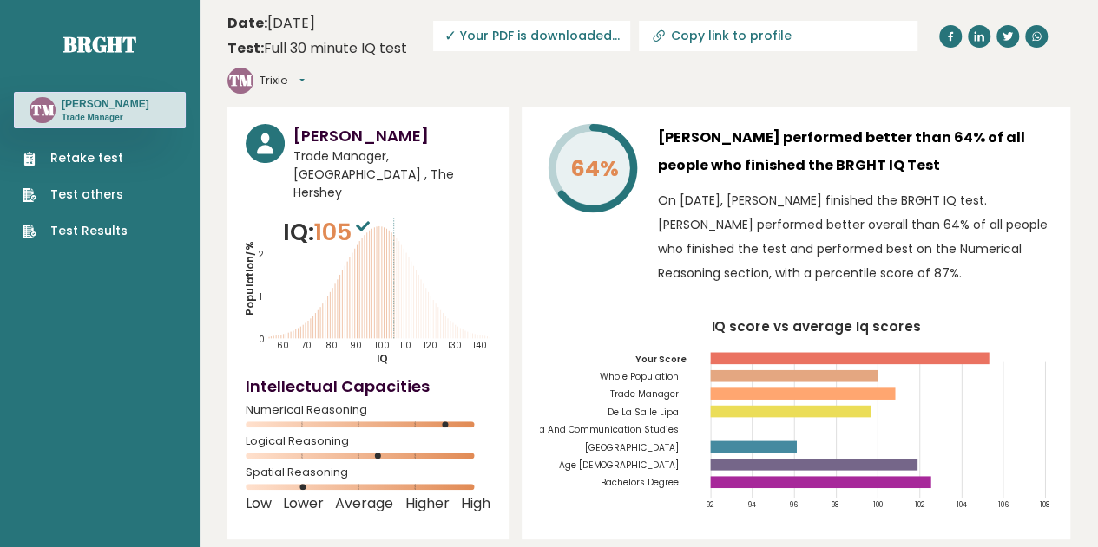
click at [495, 39] on span "✓ Your PDF is downloaded..." at bounding box center [531, 36] width 197 height 30
